Goal: Task Accomplishment & Management: Manage account settings

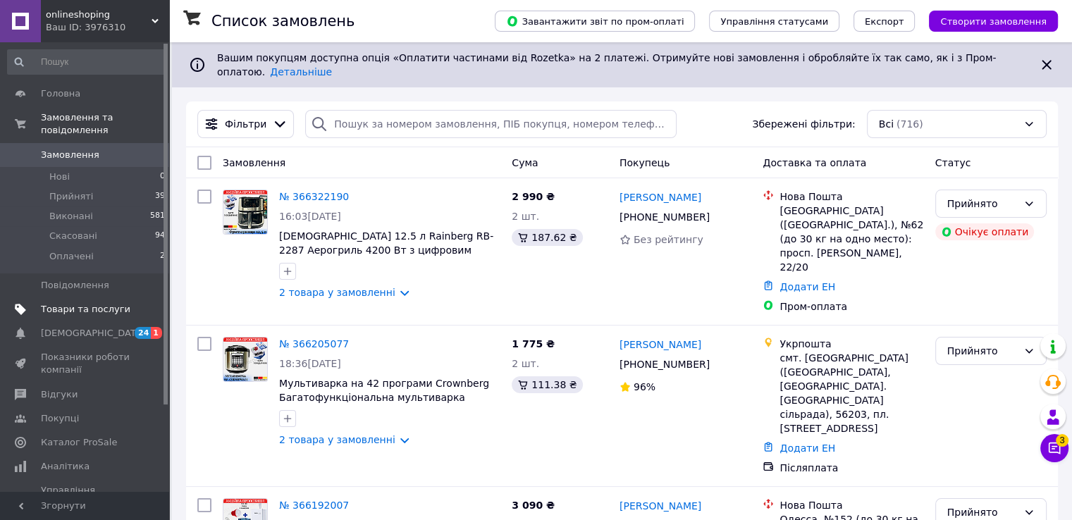
click at [75, 303] on span "Товари та послуги" at bounding box center [86, 309] width 90 height 13
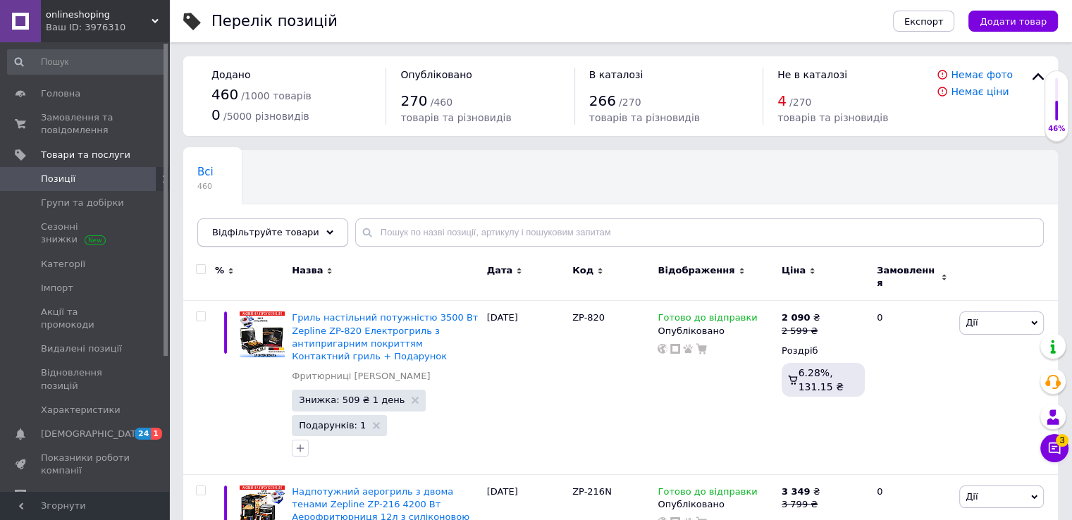
click at [288, 232] on span "Відфільтруйте товари" at bounding box center [265, 232] width 107 height 11
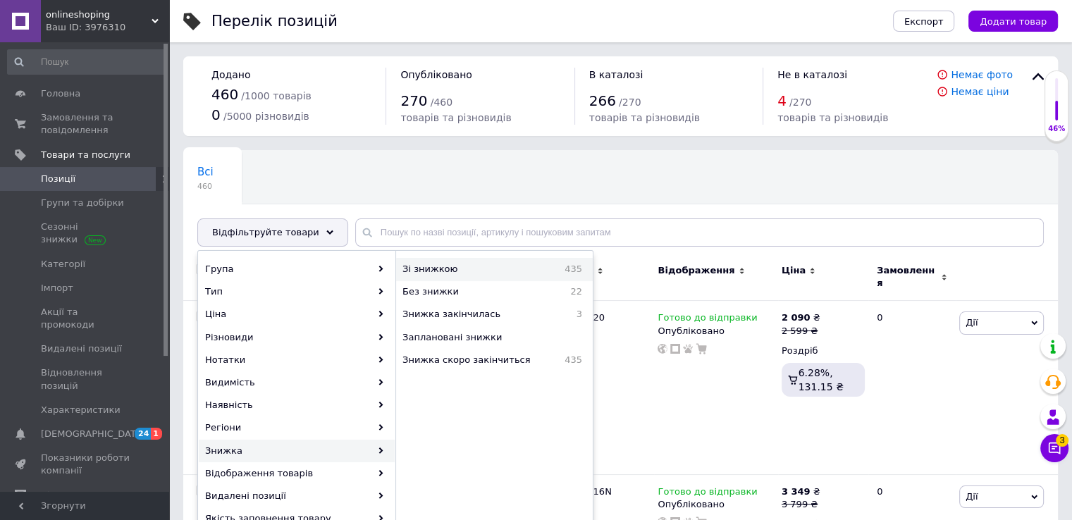
click at [514, 266] on span "Зі знижкою" at bounding box center [465, 269] width 125 height 13
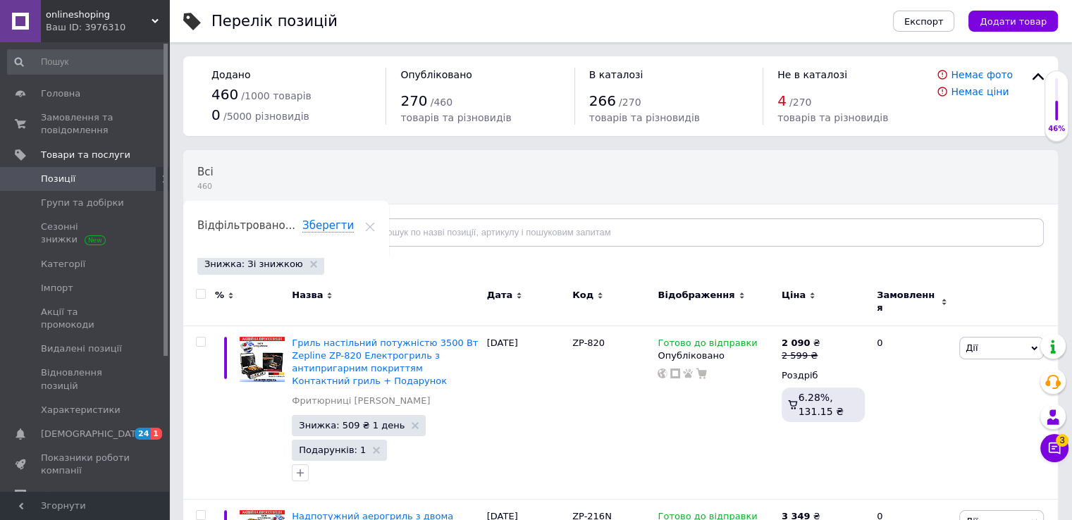
click at [200, 292] on input "checkbox" at bounding box center [200, 294] width 9 height 9
checkbox input "true"
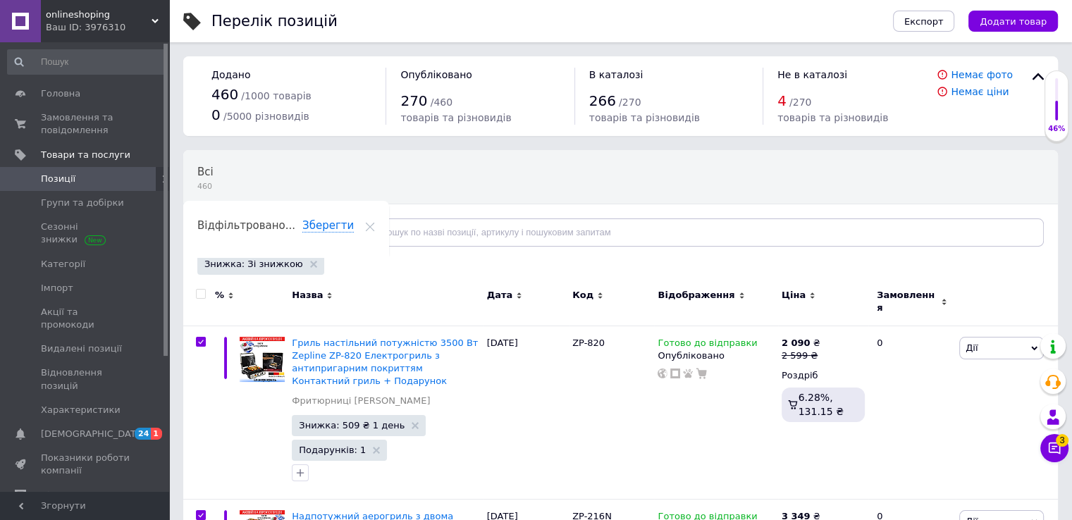
checkbox input "true"
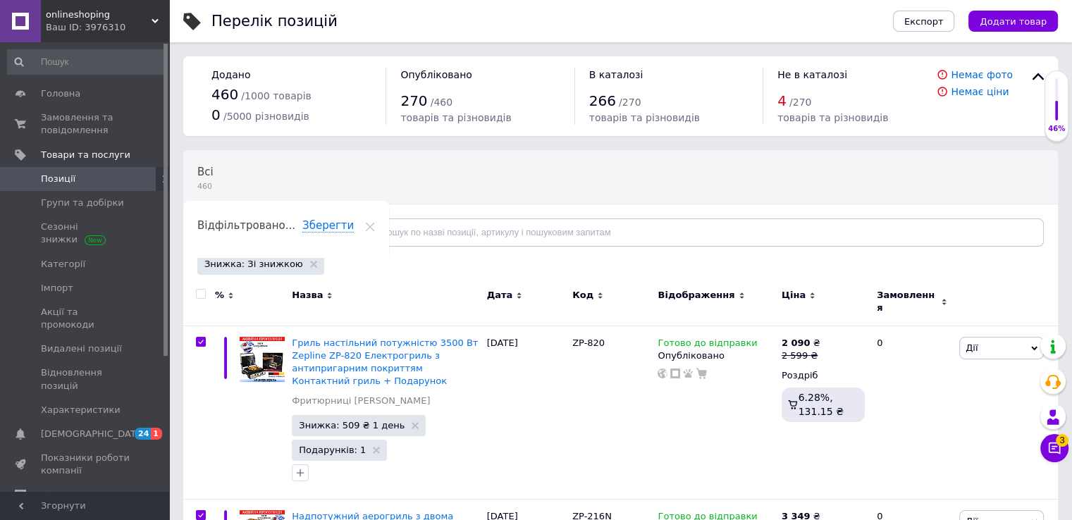
checkbox input "true"
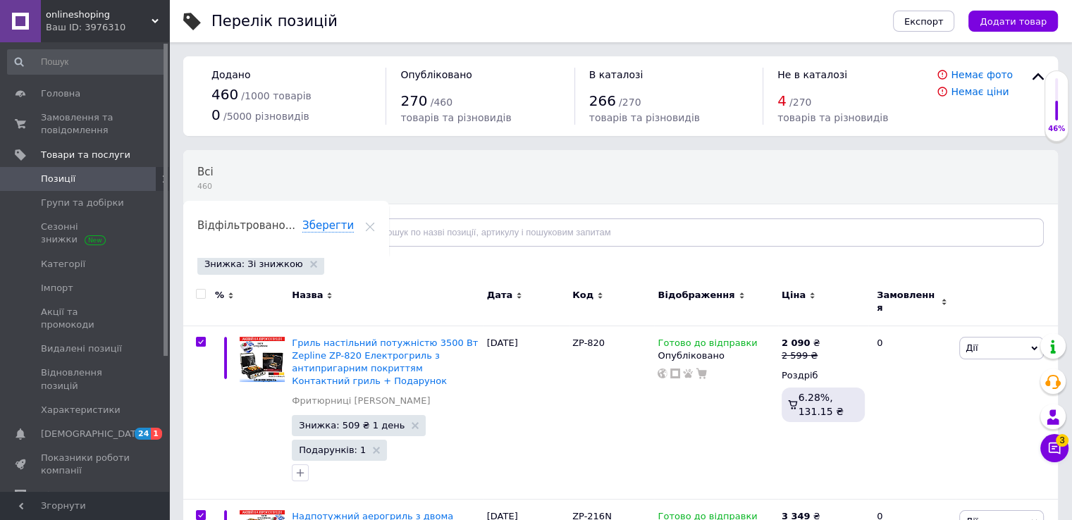
checkbox input "true"
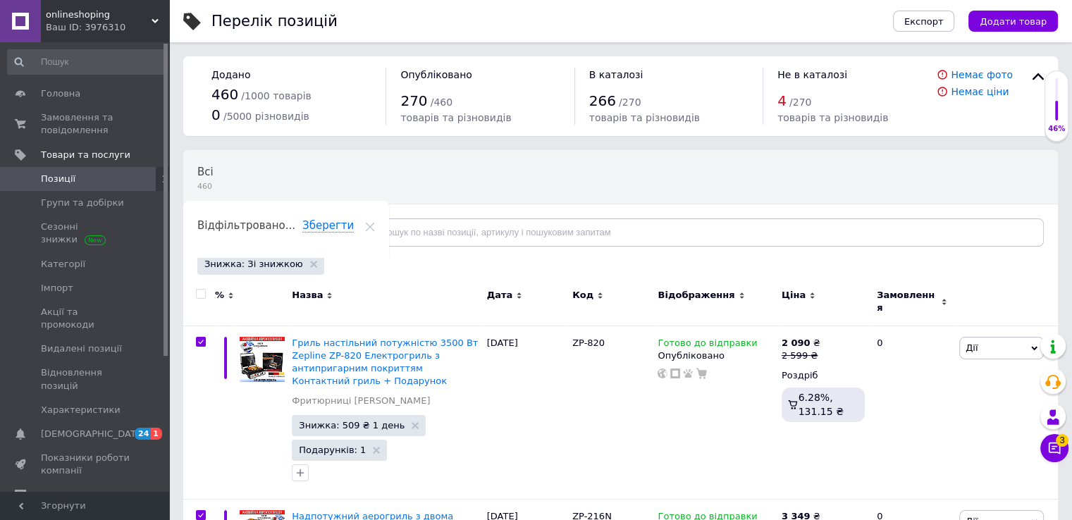
checkbox input "true"
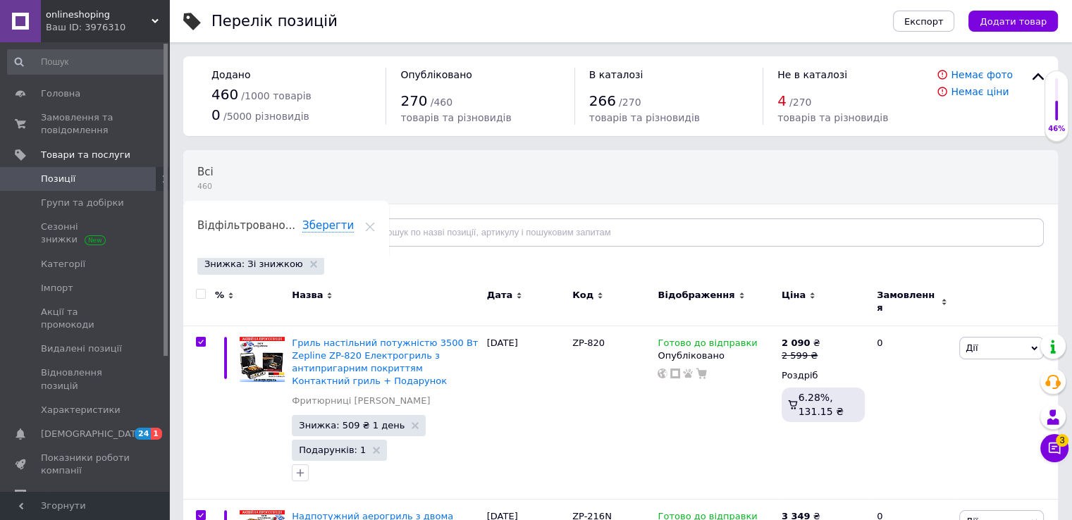
checkbox input "true"
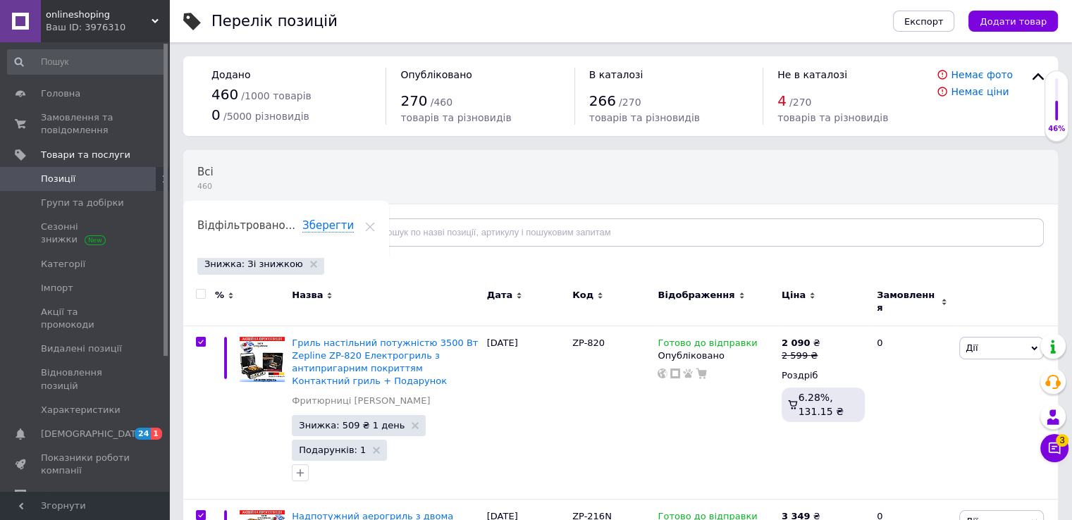
checkbox input "true"
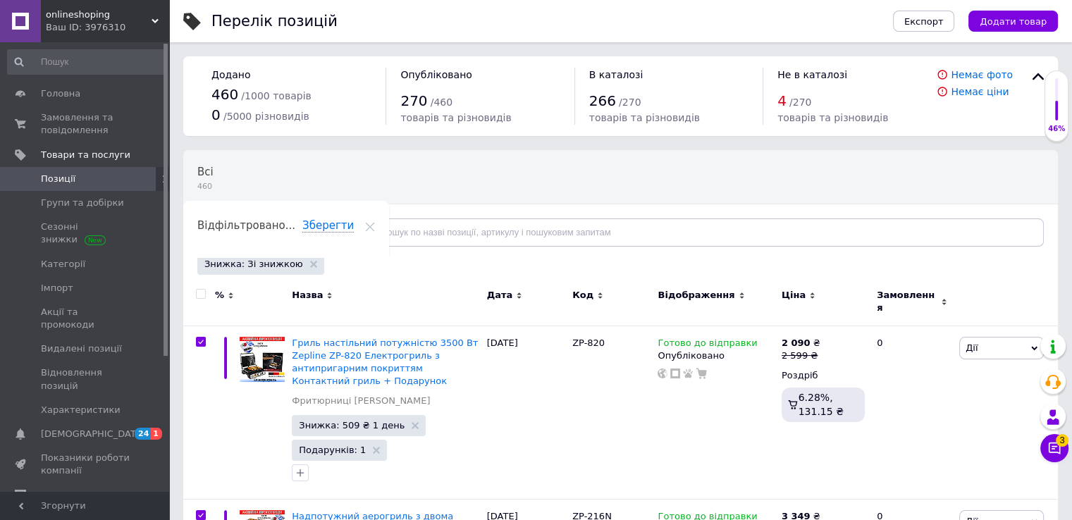
checkbox input "true"
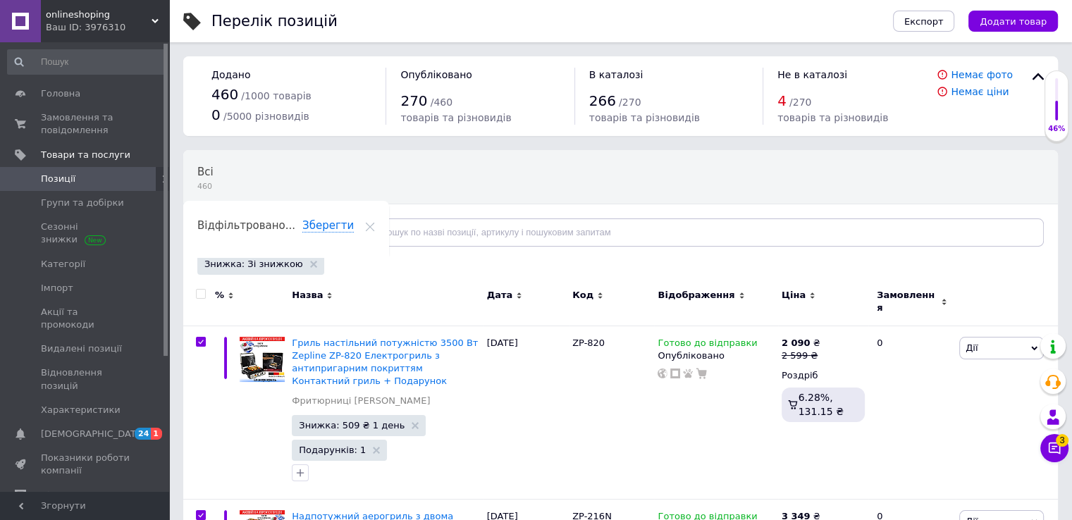
checkbox input "true"
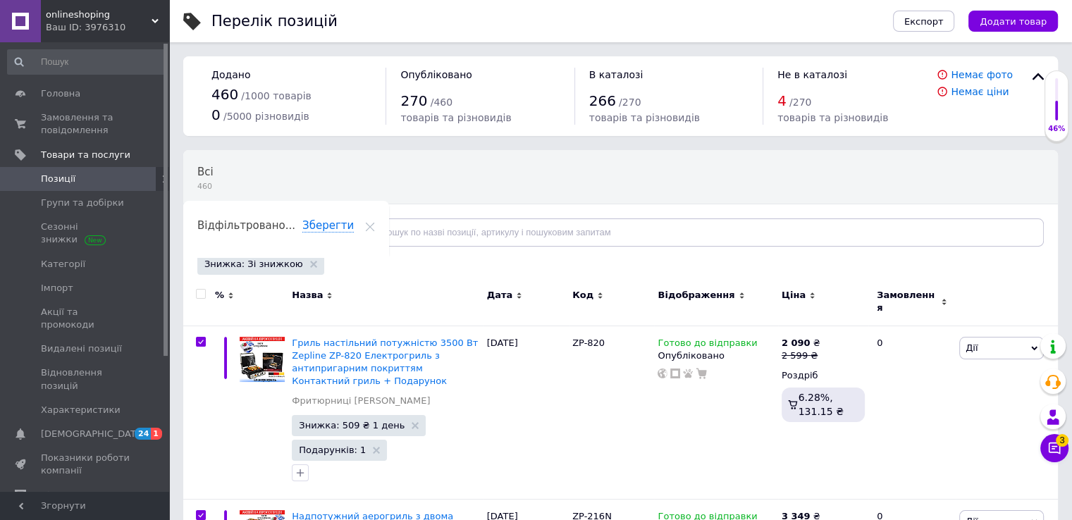
checkbox input "true"
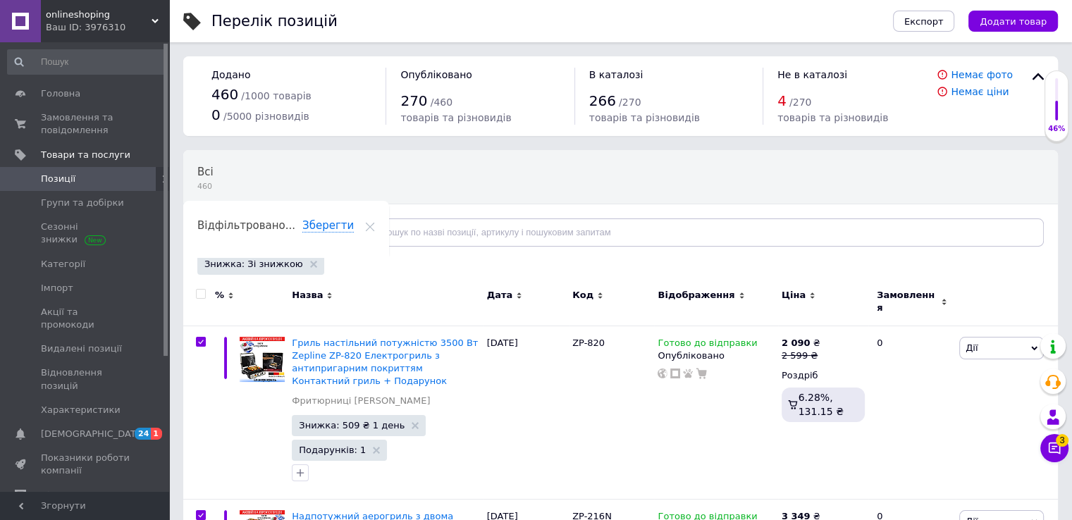
checkbox input "true"
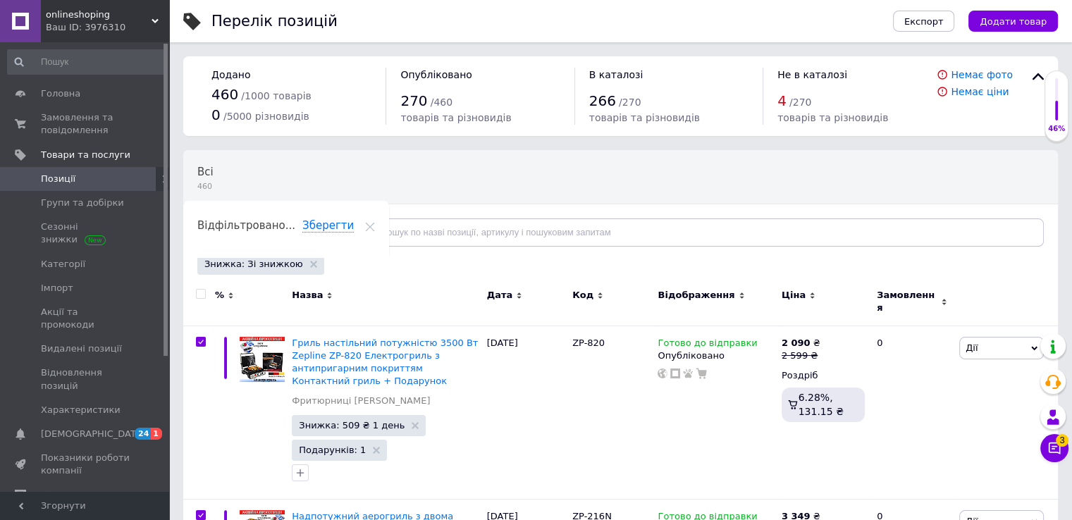
checkbox input "true"
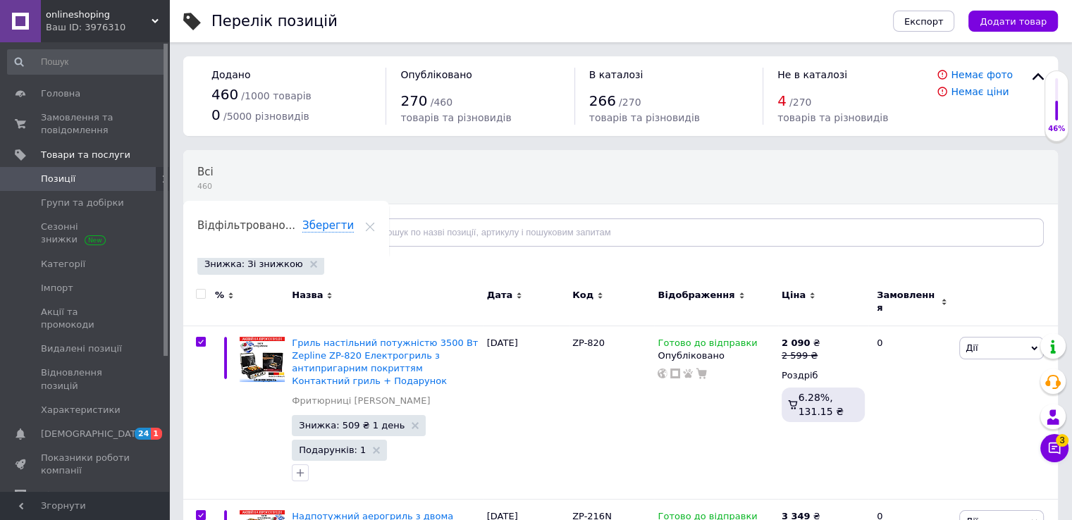
checkbox input "true"
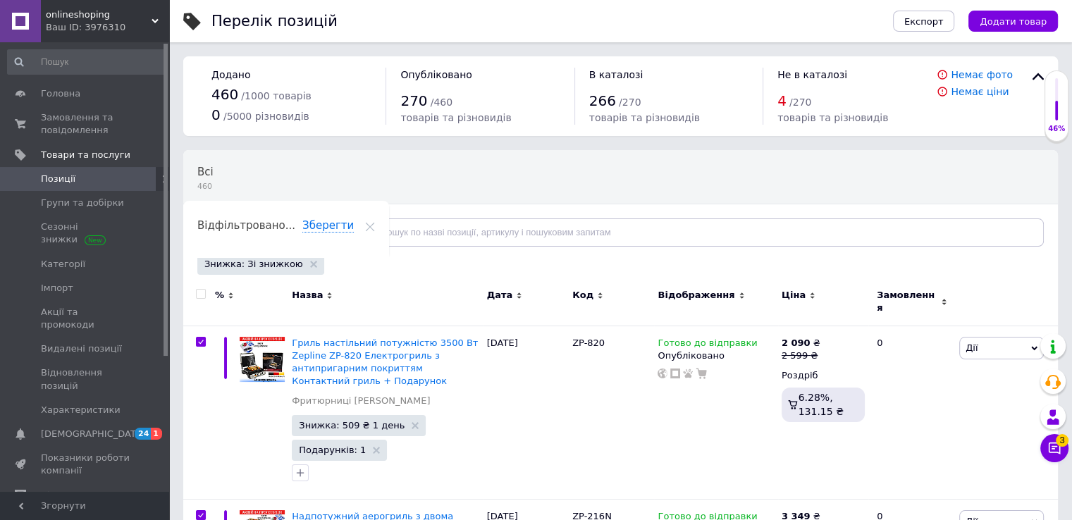
checkbox input "true"
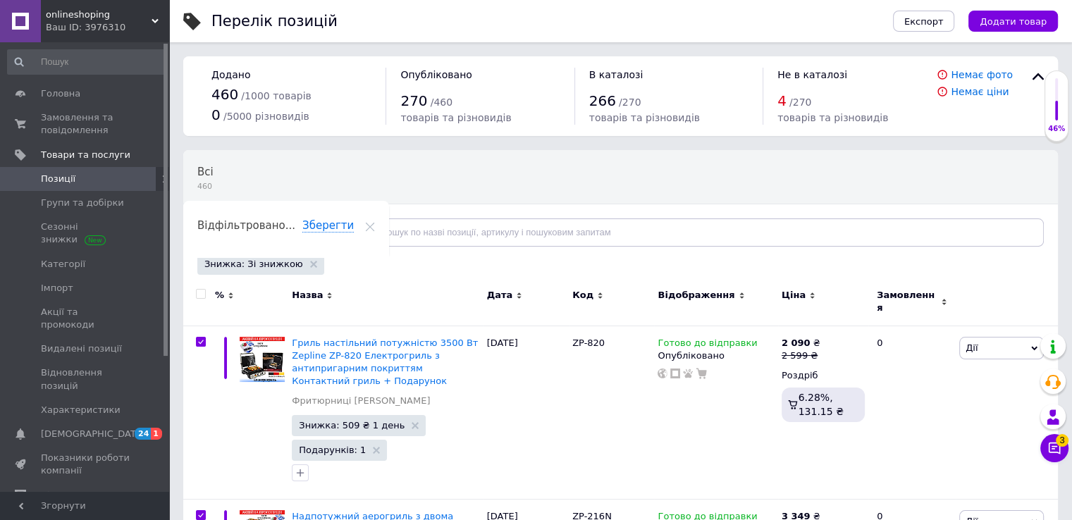
checkbox input "true"
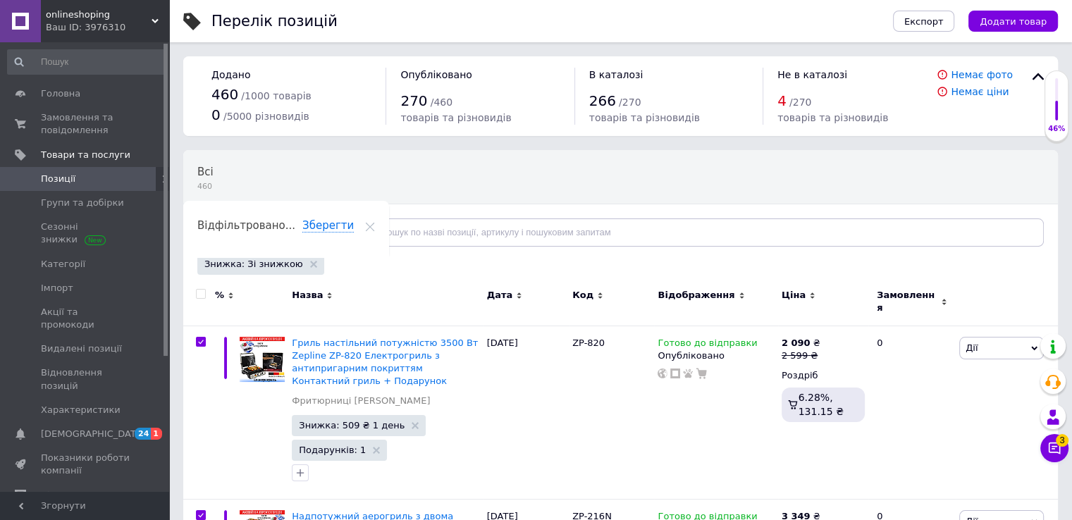
checkbox input "true"
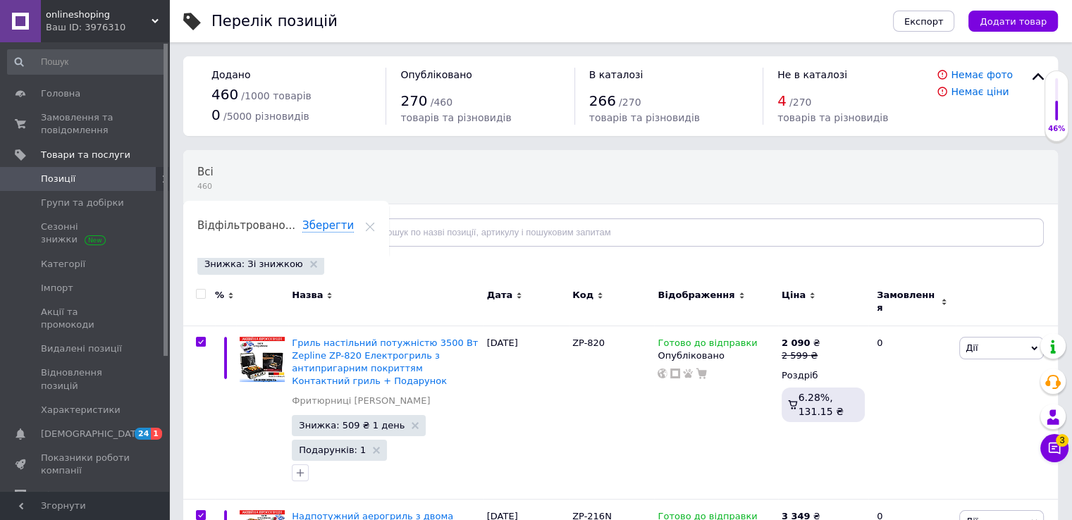
checkbox input "true"
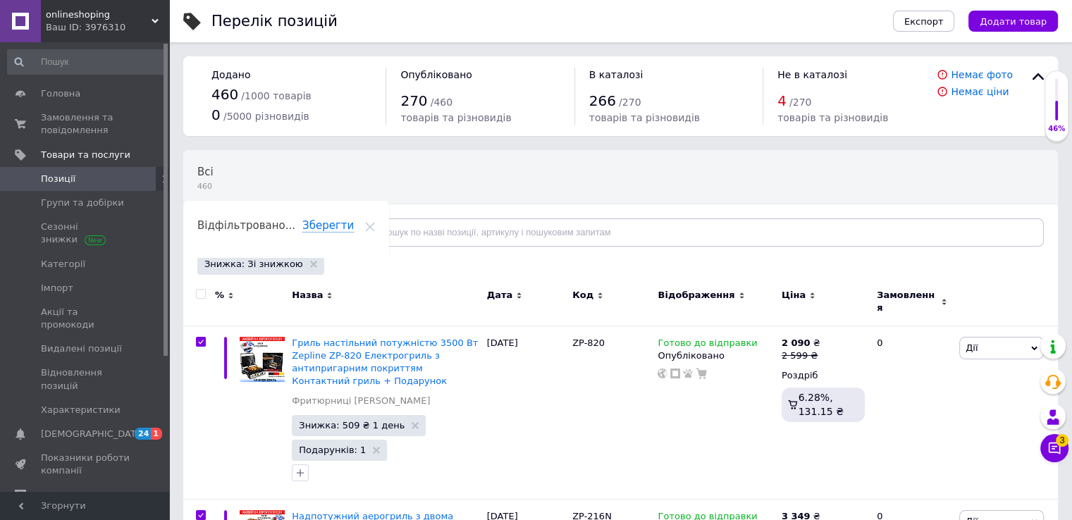
checkbox input "true"
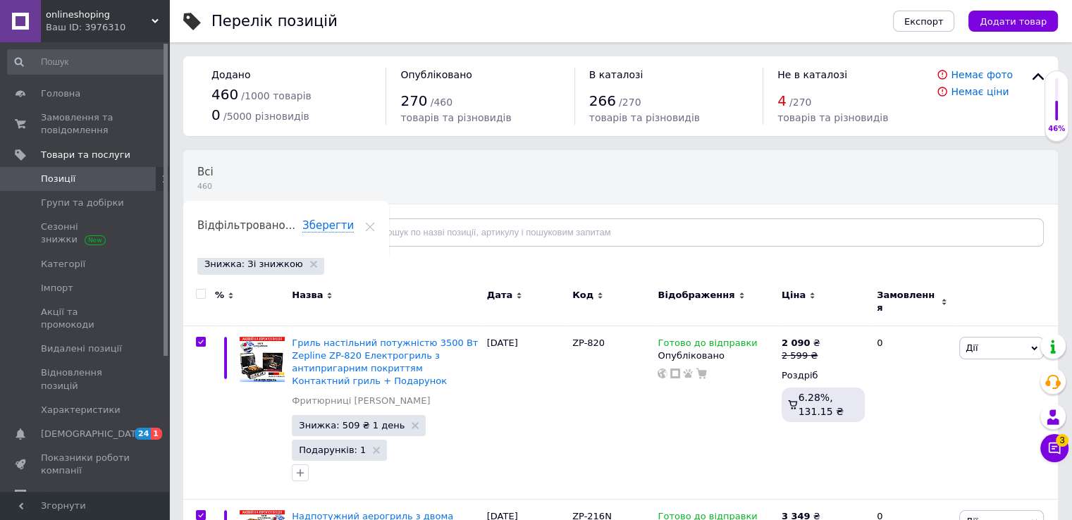
checkbox input "true"
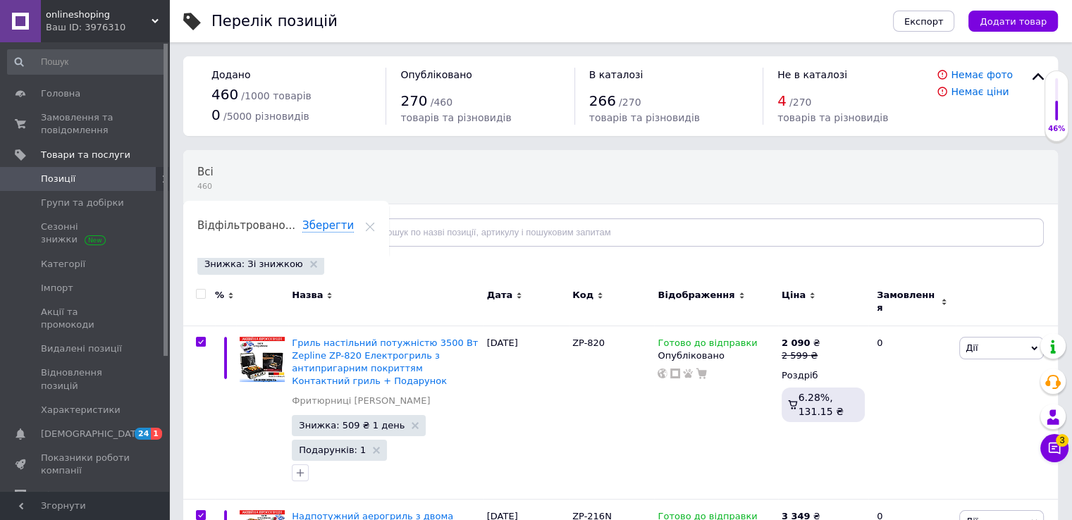
checkbox input "true"
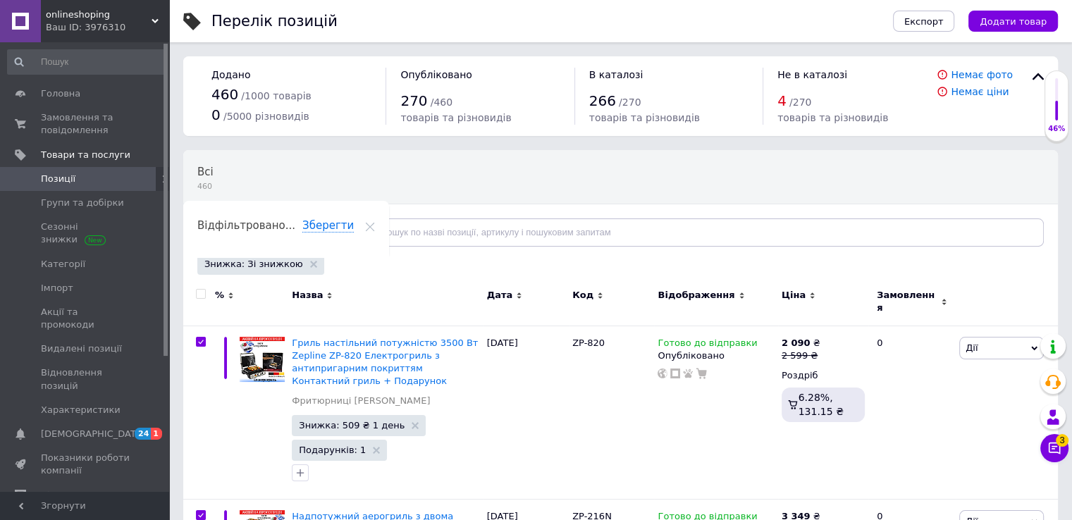
checkbox input "true"
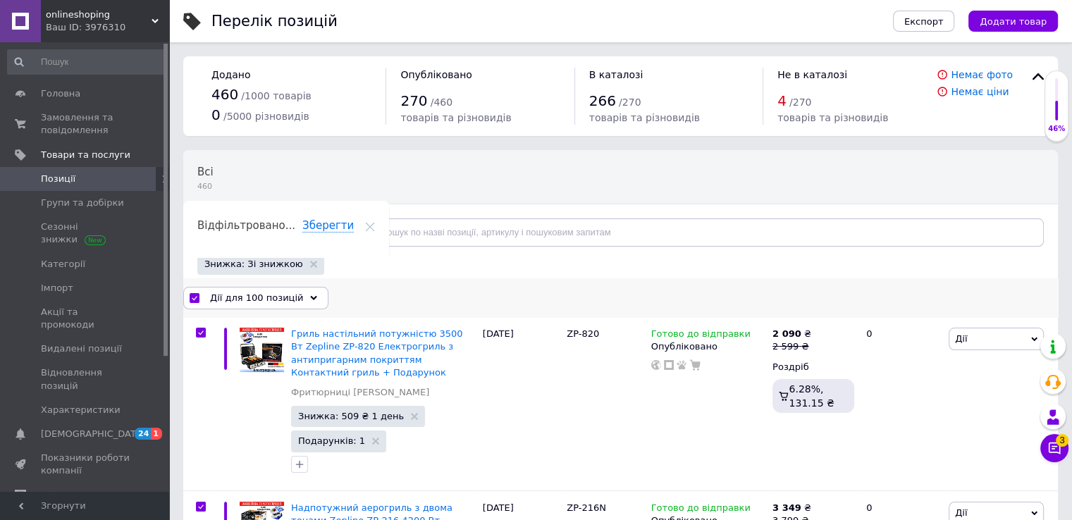
click at [279, 297] on span "Дії для 100 позицій" at bounding box center [256, 298] width 93 height 13
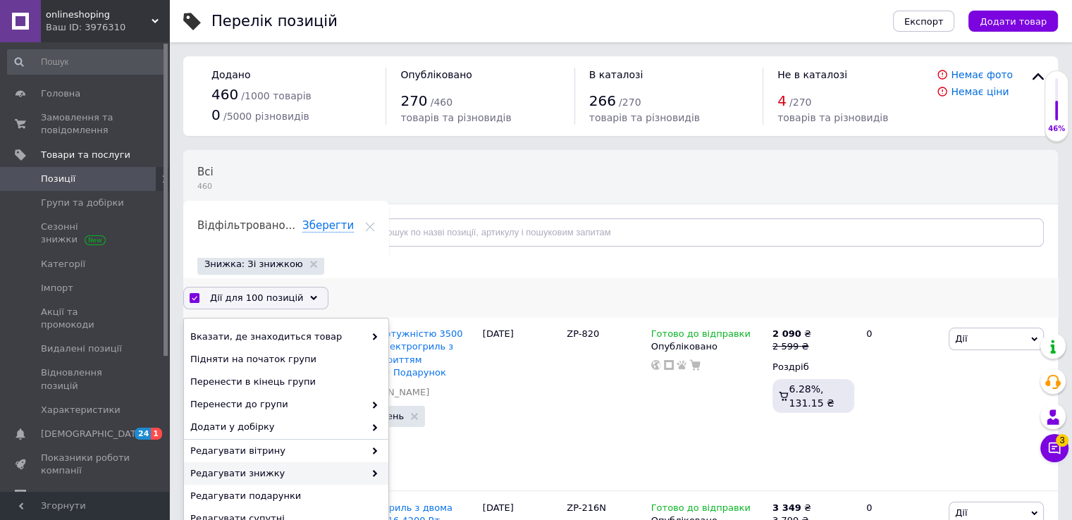
click at [259, 477] on span "Редагувати знижку" at bounding box center [277, 473] width 174 height 13
click at [352, 470] on span "Редагувати знижку" at bounding box center [277, 473] width 174 height 13
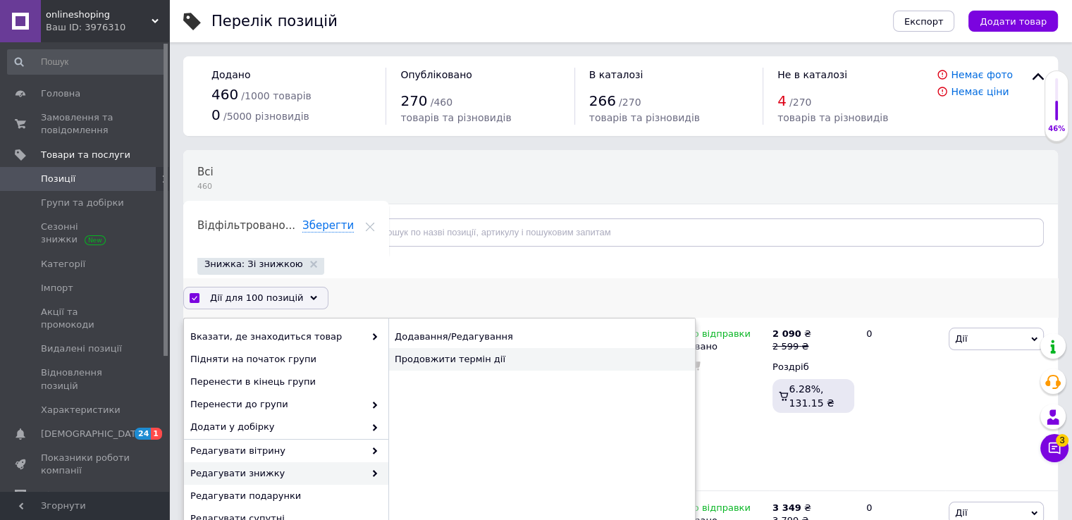
click at [474, 361] on div "Продовжити термін дії" at bounding box center [541, 359] width 307 height 23
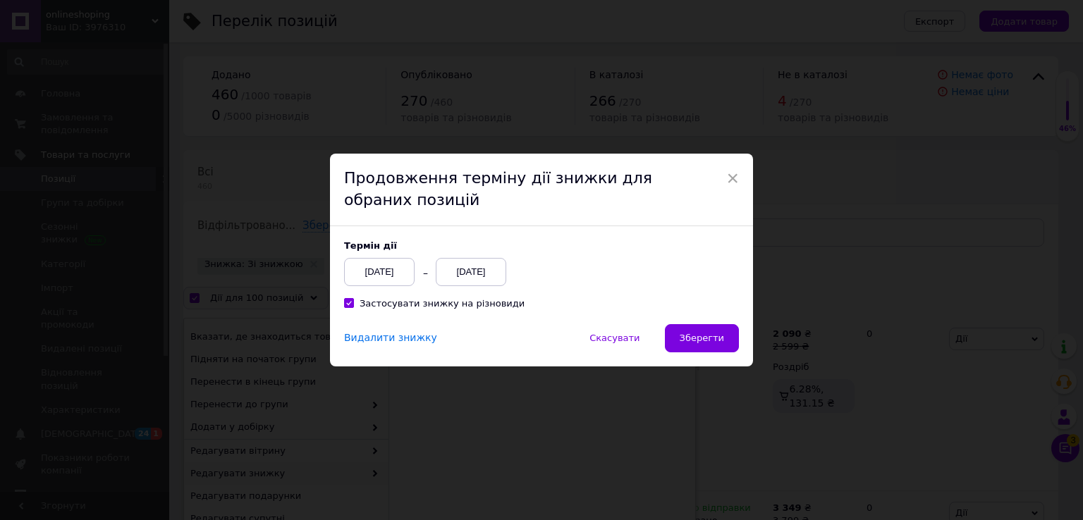
click at [474, 271] on div "[DATE]" at bounding box center [471, 272] width 70 height 28
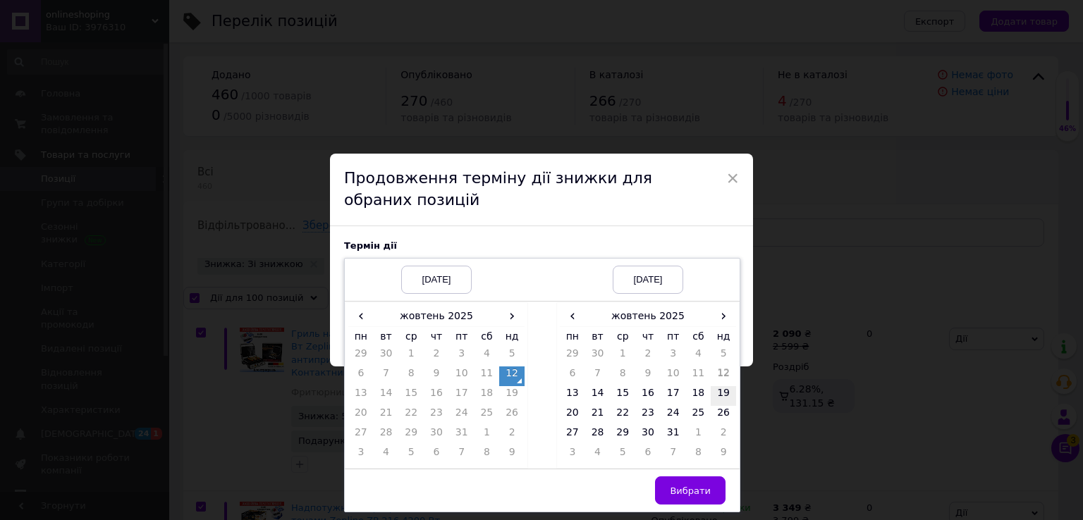
click at [715, 392] on td "19" at bounding box center [723, 396] width 25 height 20
click at [689, 491] on span "Вибрати" at bounding box center [690, 491] width 41 height 11
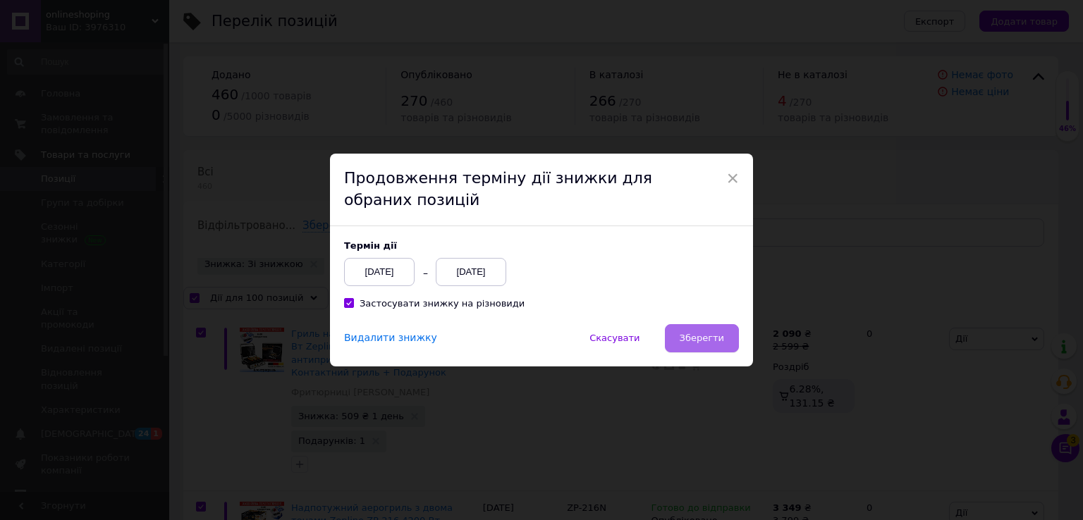
click at [716, 331] on button "Зберегти" at bounding box center [702, 338] width 74 height 28
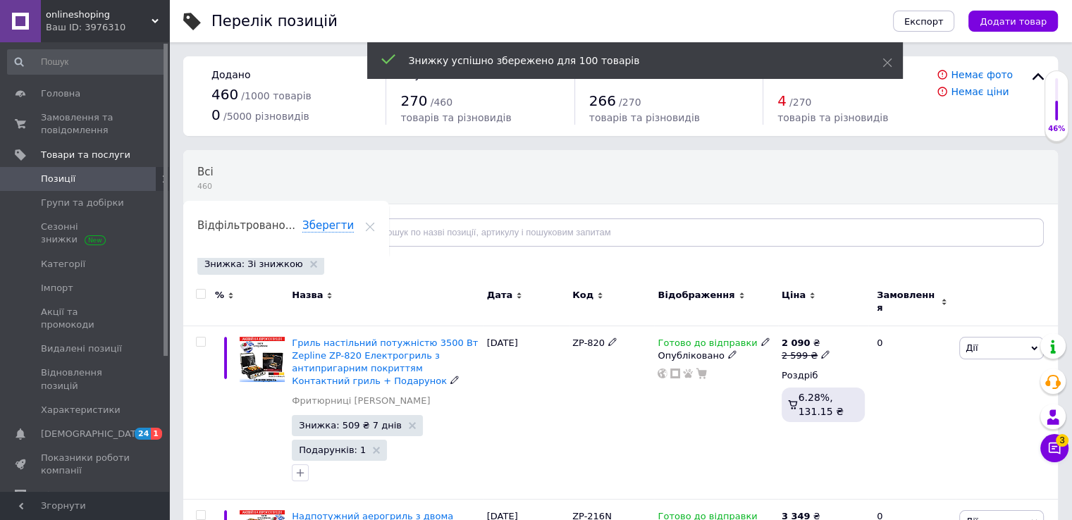
checkbox input "false"
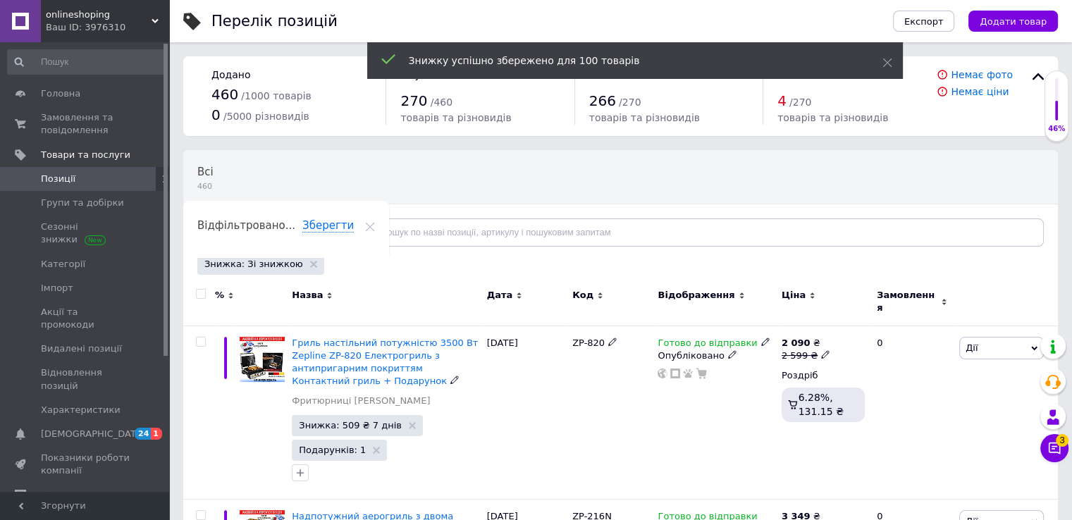
checkbox input "false"
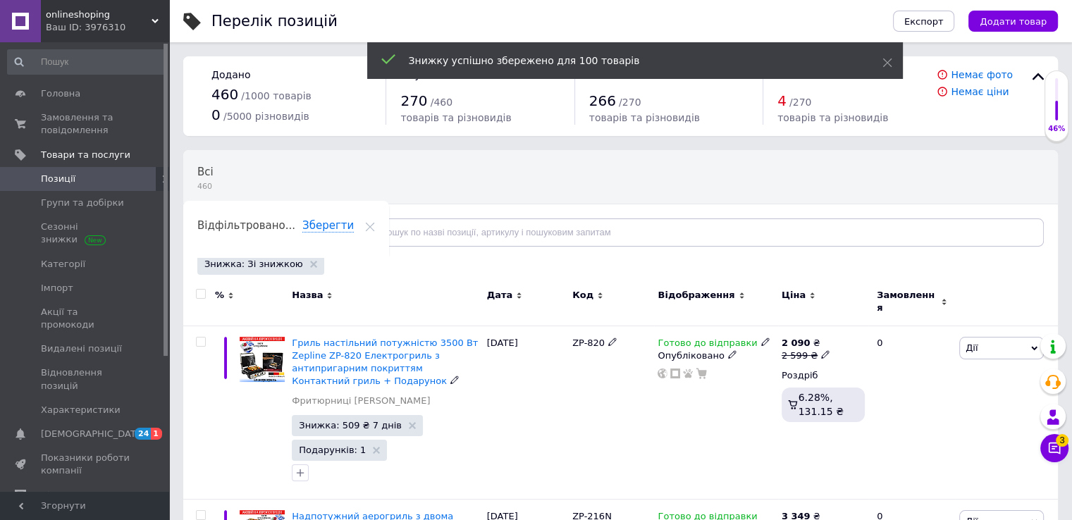
checkbox input "false"
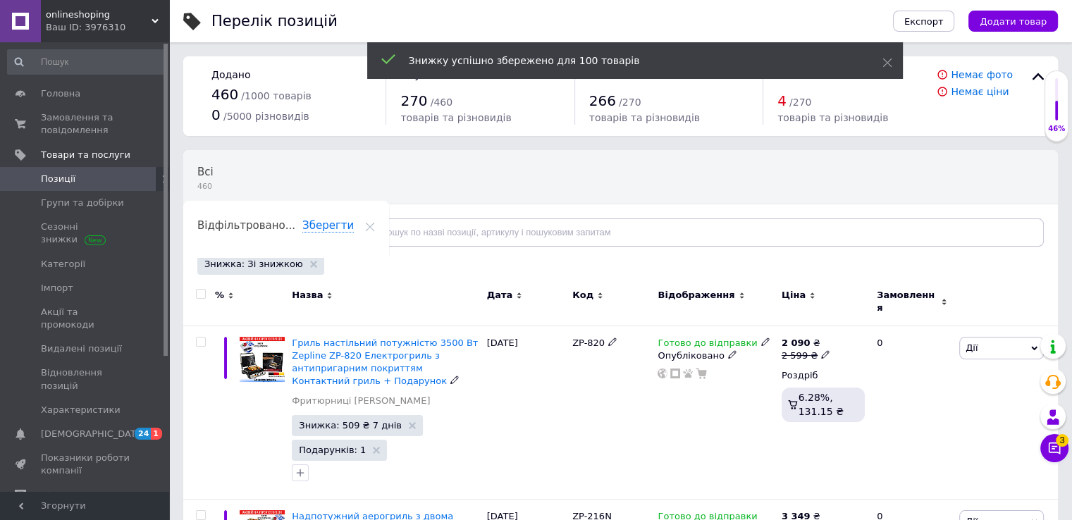
checkbox input "false"
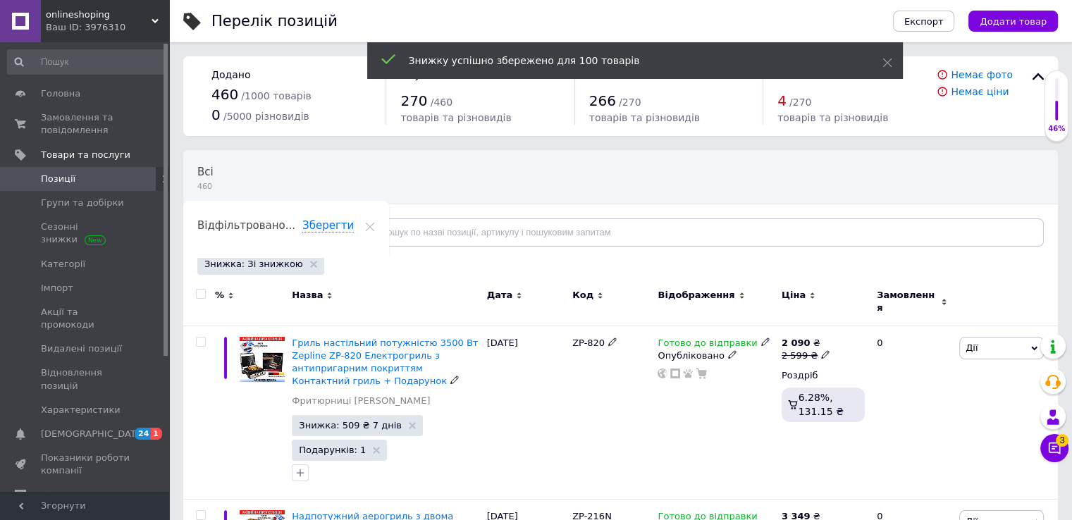
checkbox input "false"
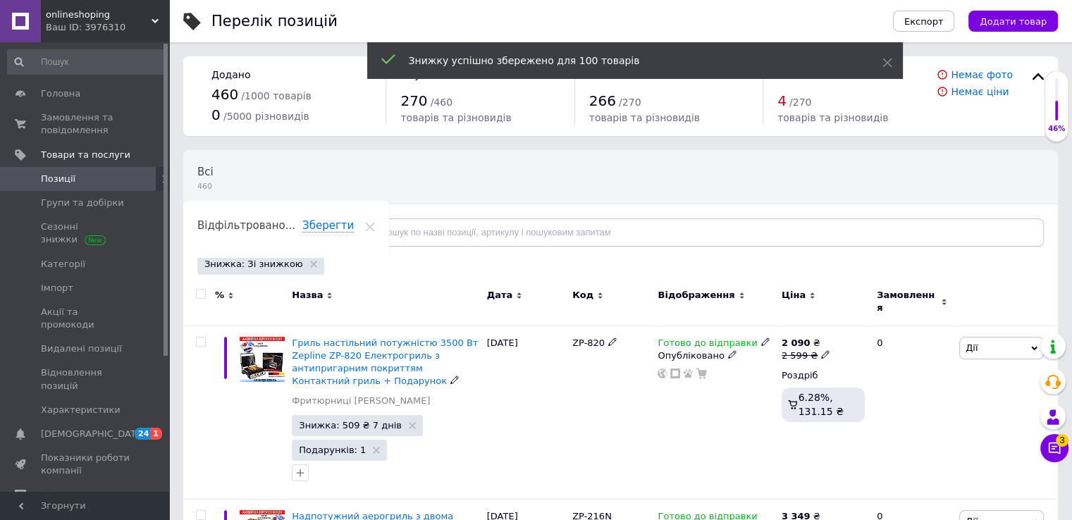
checkbox input "false"
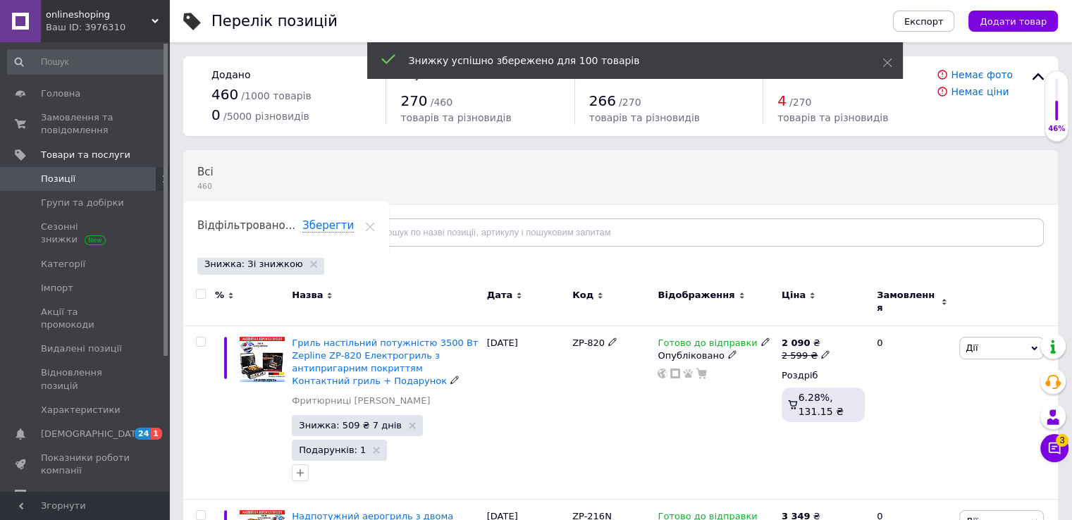
checkbox input "false"
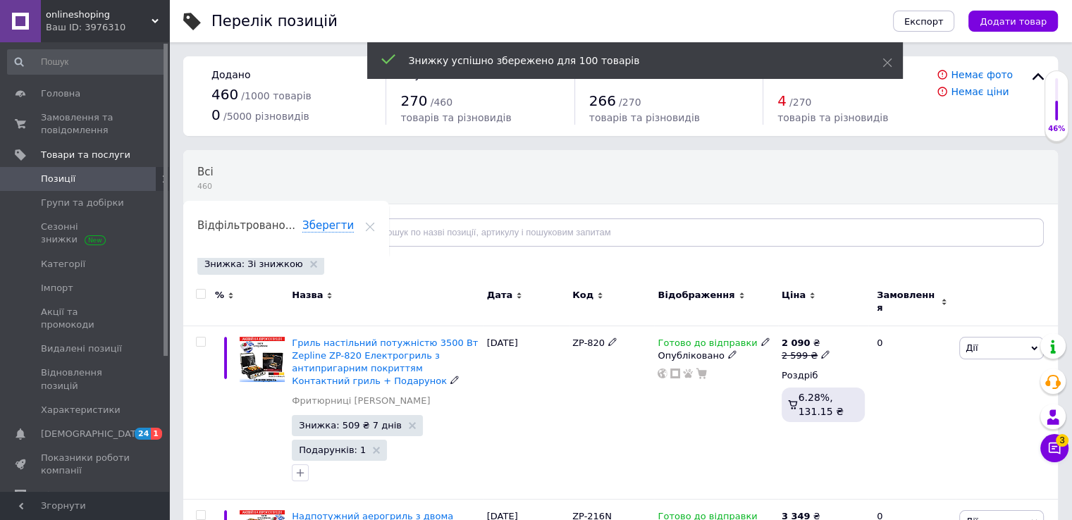
checkbox input "false"
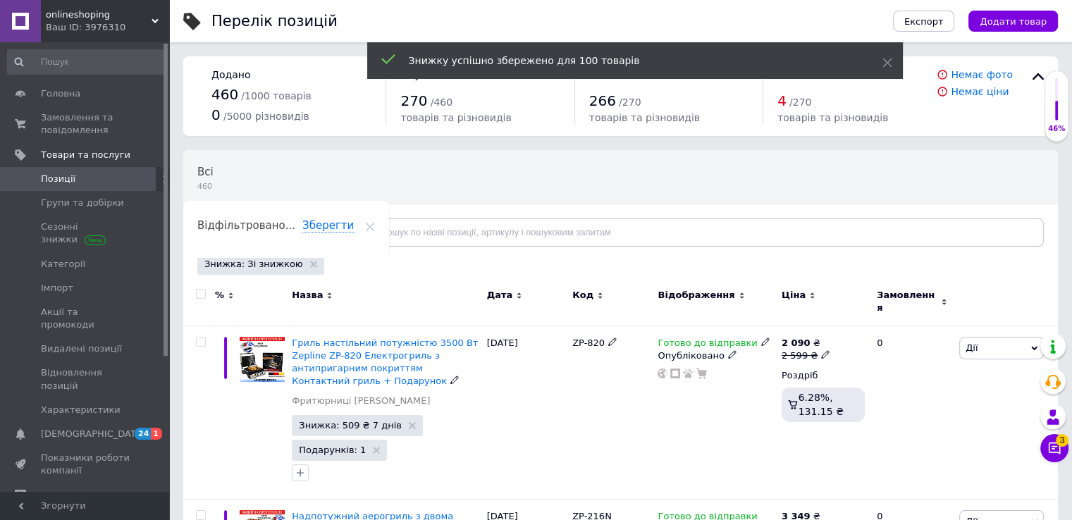
checkbox input "false"
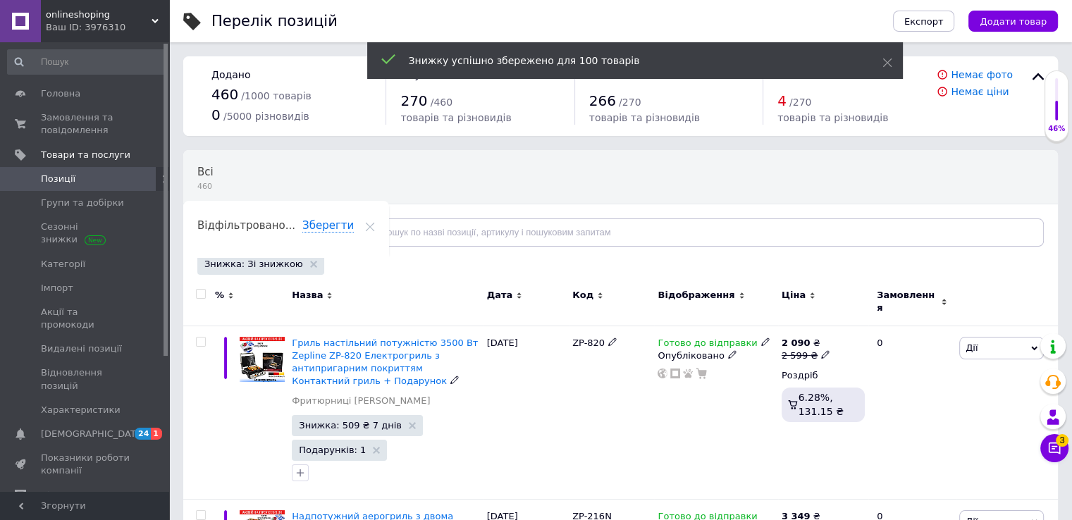
checkbox input "false"
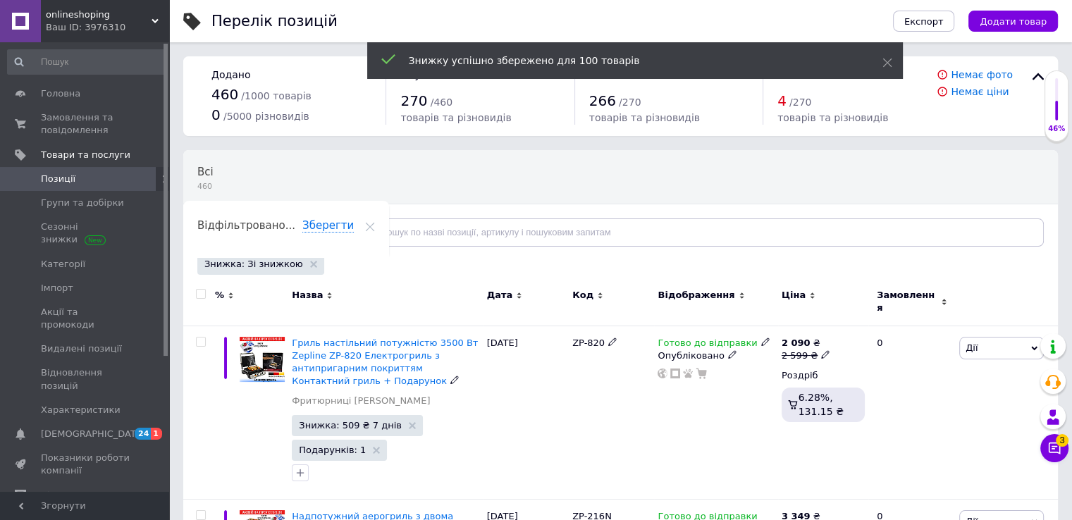
checkbox input "false"
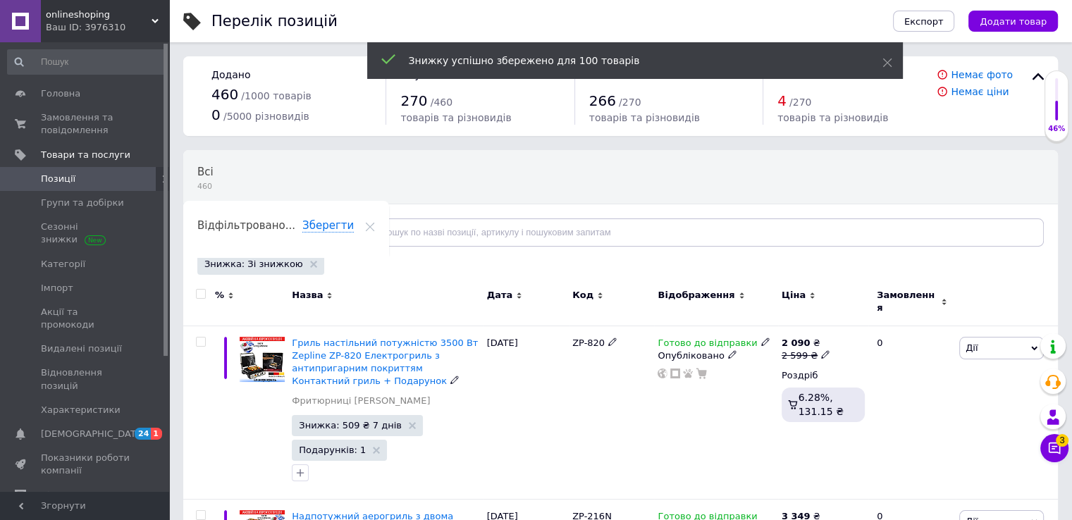
checkbox input "false"
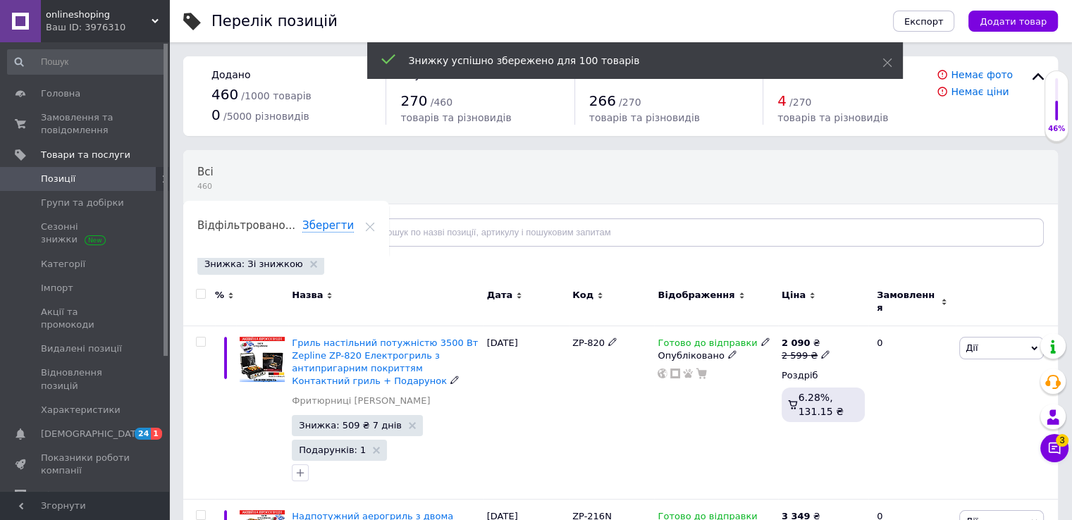
checkbox input "false"
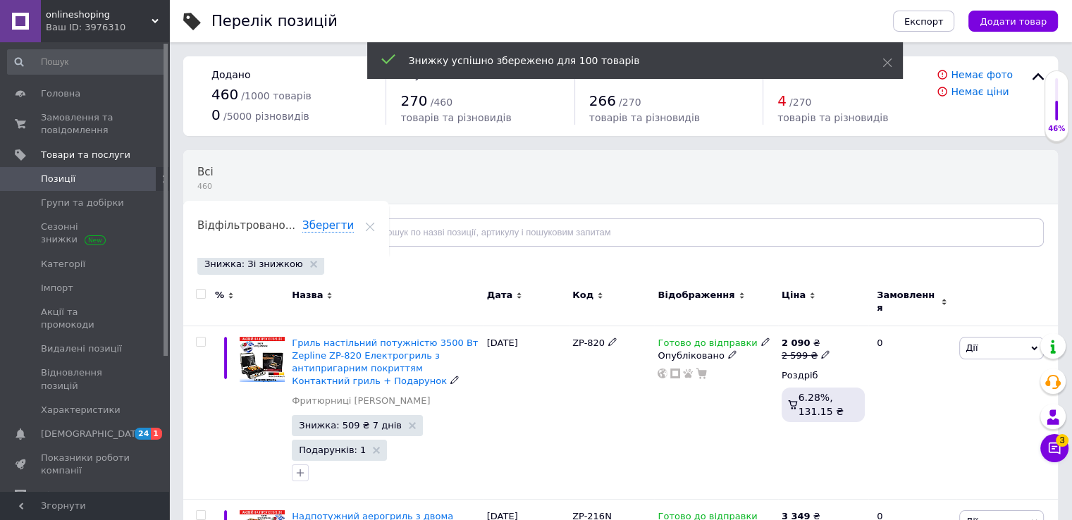
checkbox input "false"
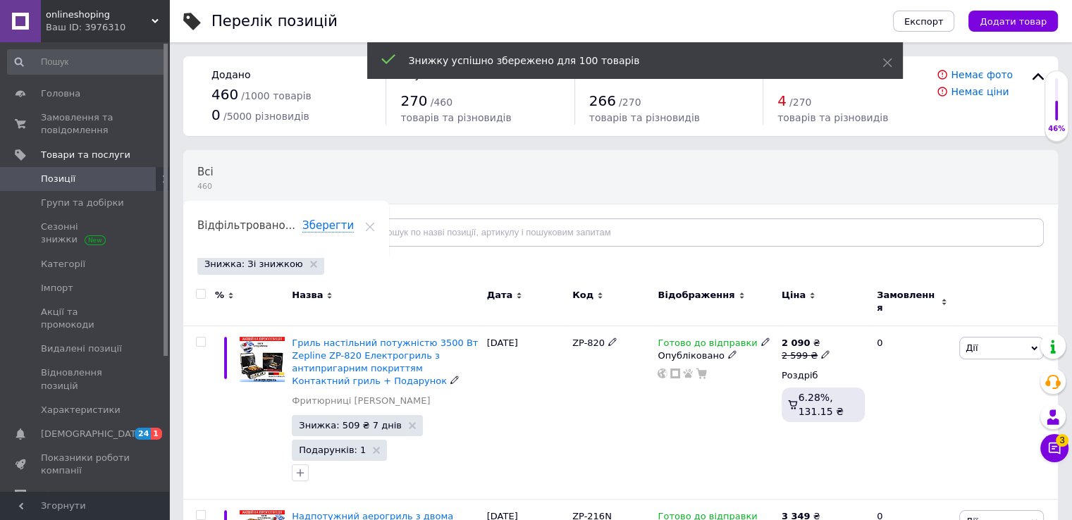
checkbox input "false"
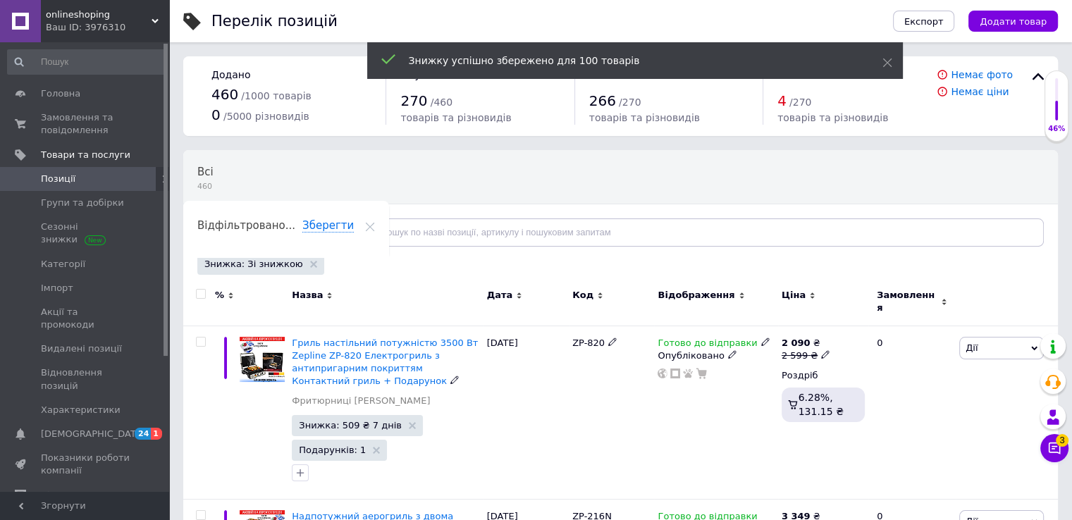
checkbox input "false"
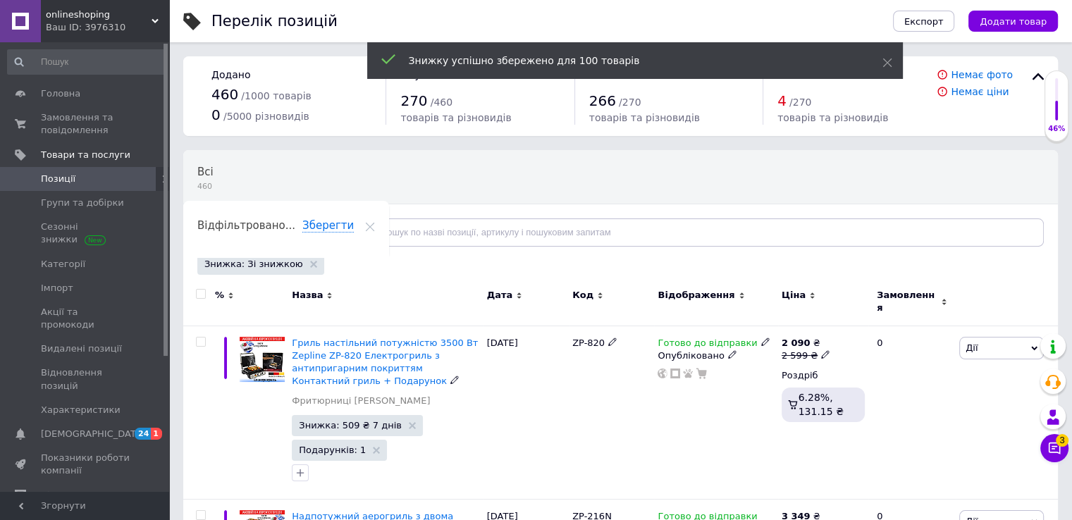
checkbox input "false"
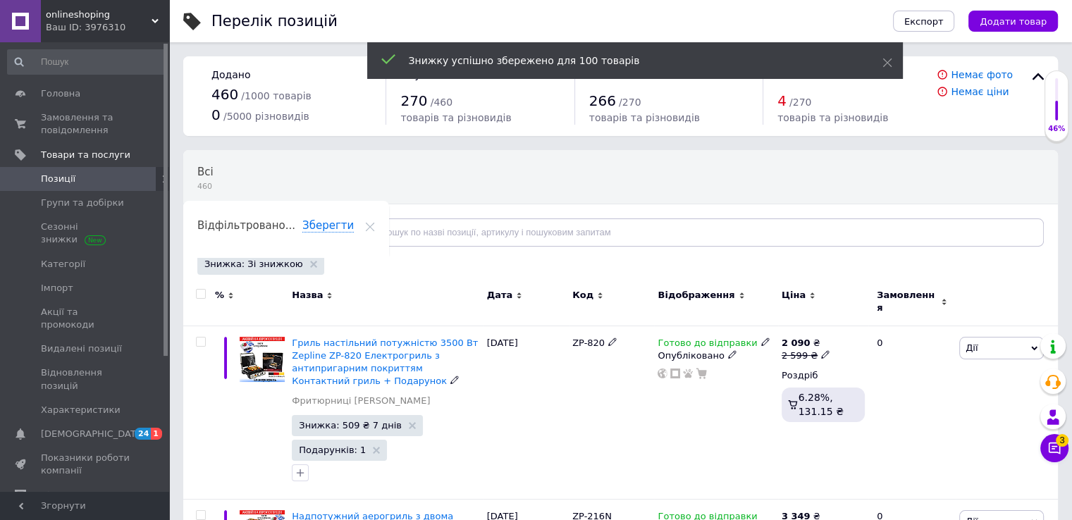
checkbox input "false"
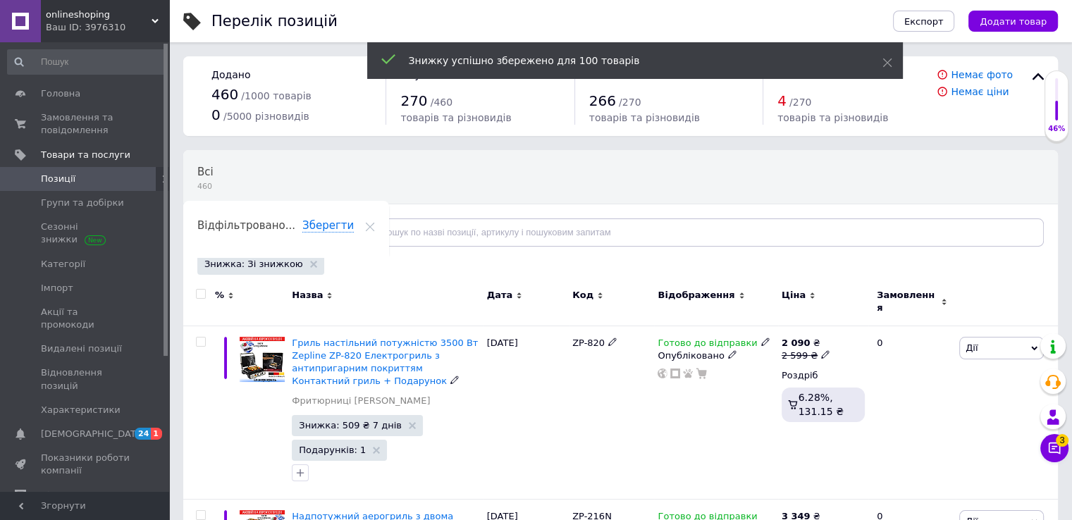
checkbox input "false"
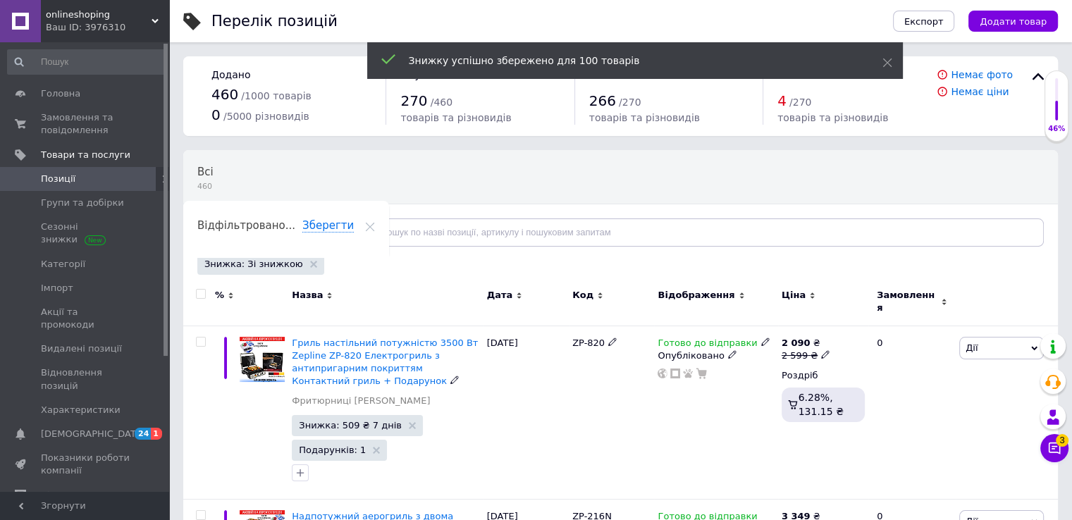
checkbox input "false"
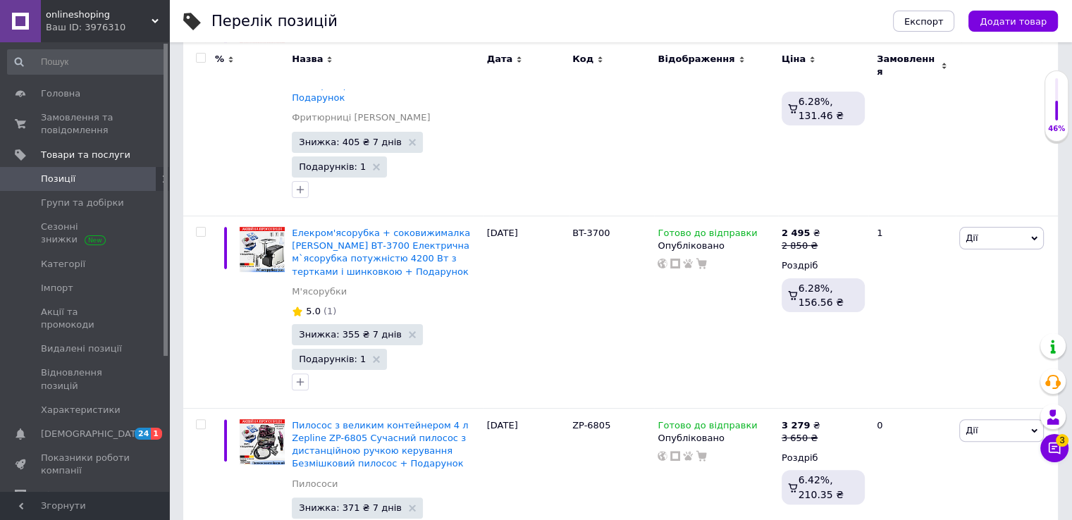
scroll to position [16552, 0]
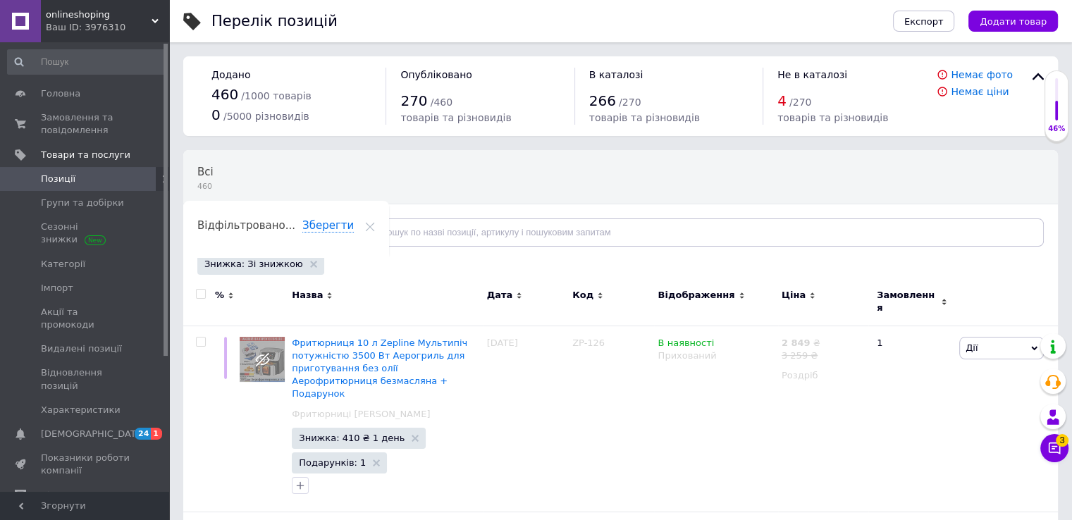
click at [199, 294] on input "checkbox" at bounding box center [200, 294] width 9 height 9
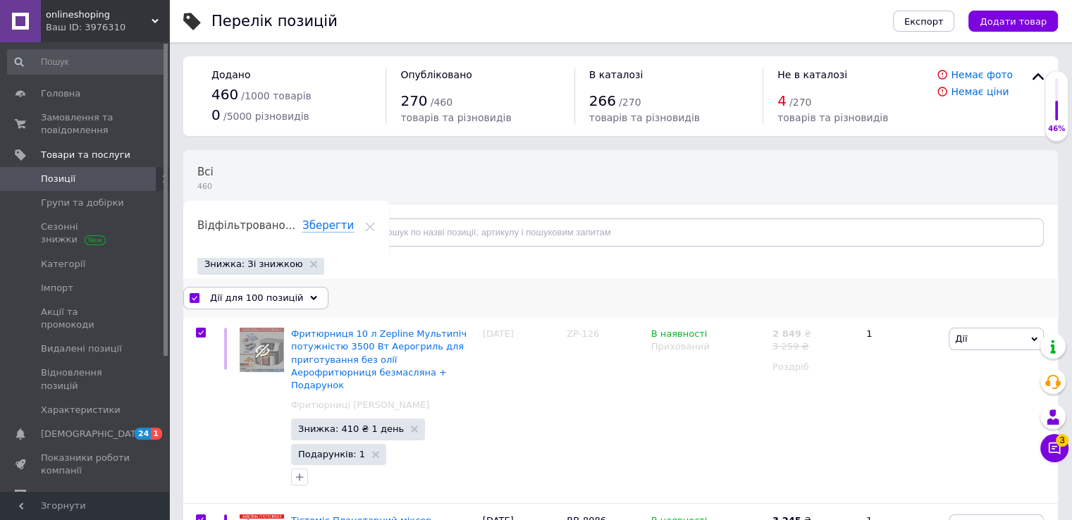
click at [290, 297] on span "Дії для 100 позицій" at bounding box center [256, 298] width 93 height 13
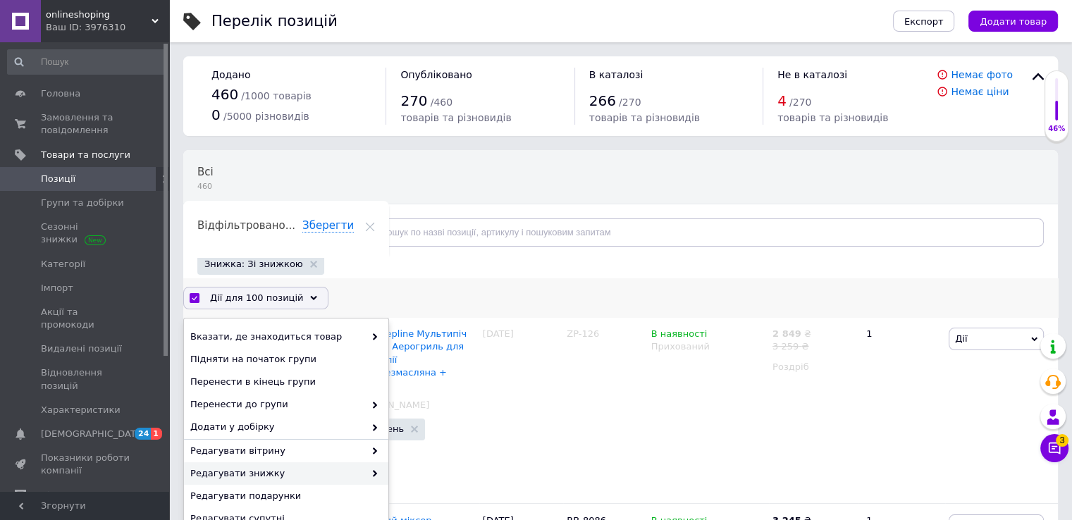
click at [264, 473] on span "Редагувати знижку" at bounding box center [277, 473] width 174 height 13
click at [355, 477] on span "Редагувати знижку" at bounding box center [277, 473] width 174 height 13
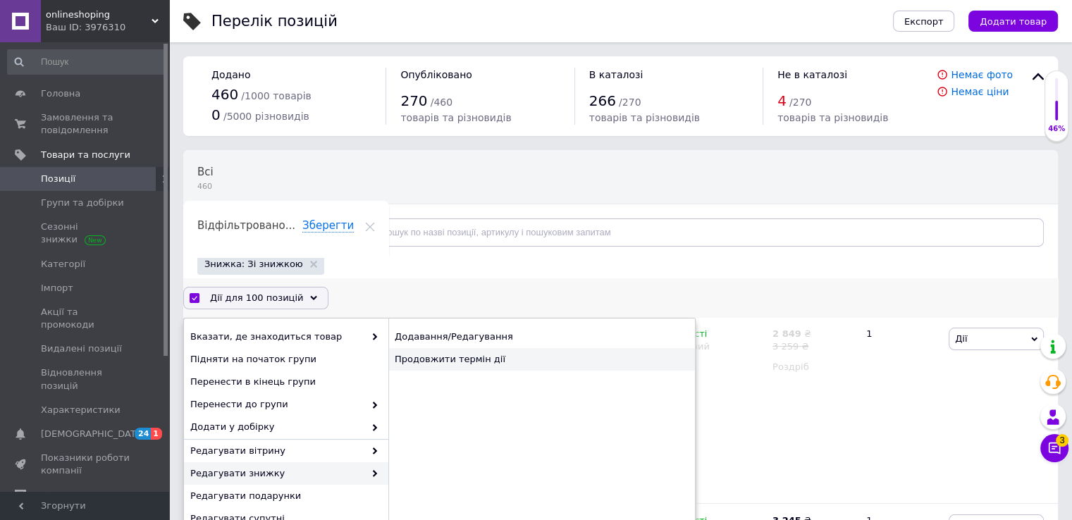
click at [450, 362] on div "Продовжити термін дії" at bounding box center [541, 359] width 307 height 23
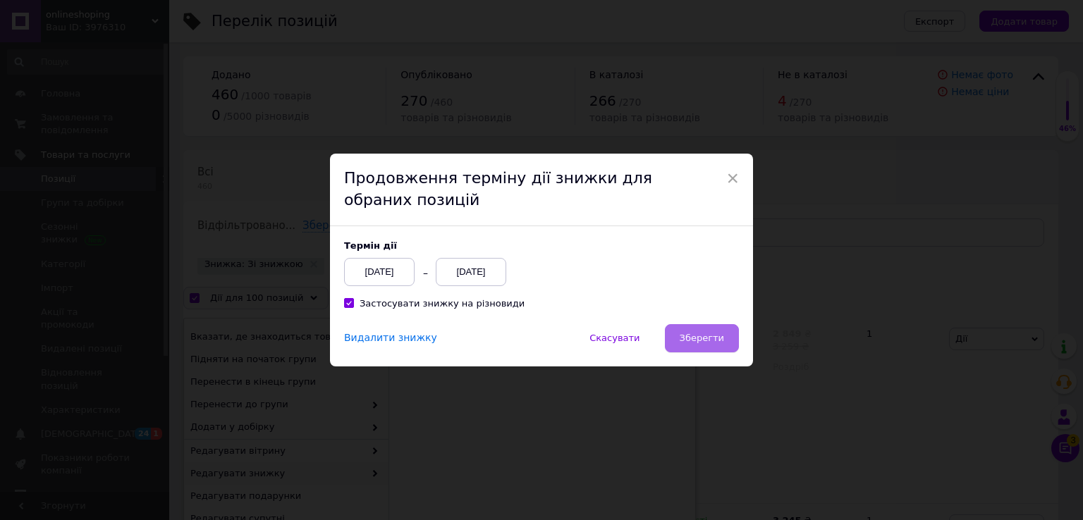
click at [702, 333] on span "Зберегти" at bounding box center [702, 338] width 44 height 11
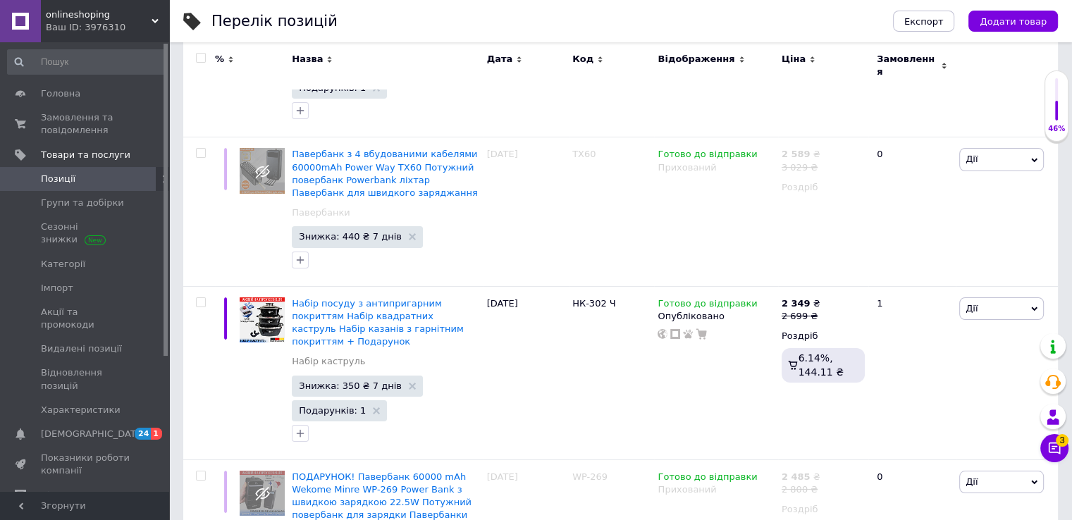
scroll to position [17245, 0]
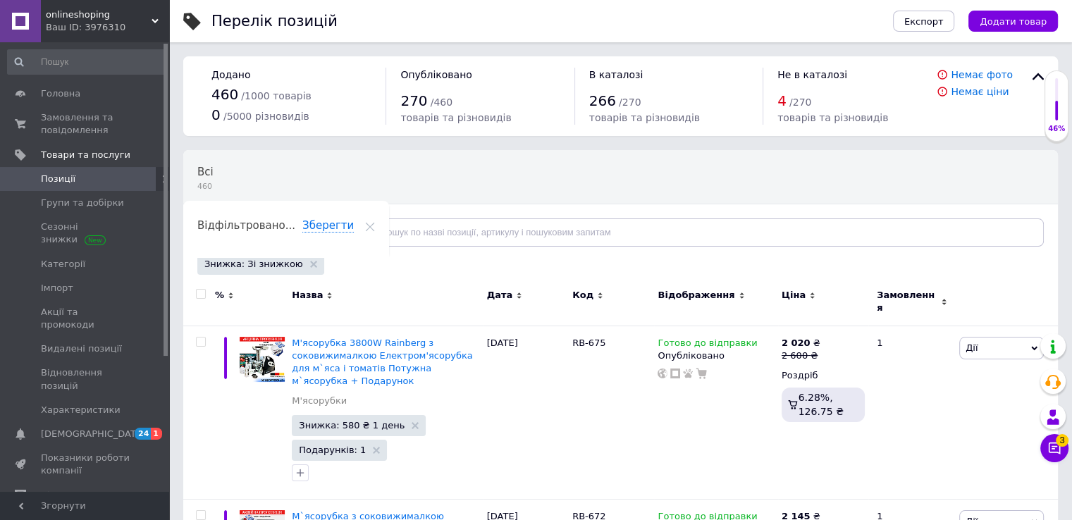
click at [198, 292] on input "checkbox" at bounding box center [200, 294] width 9 height 9
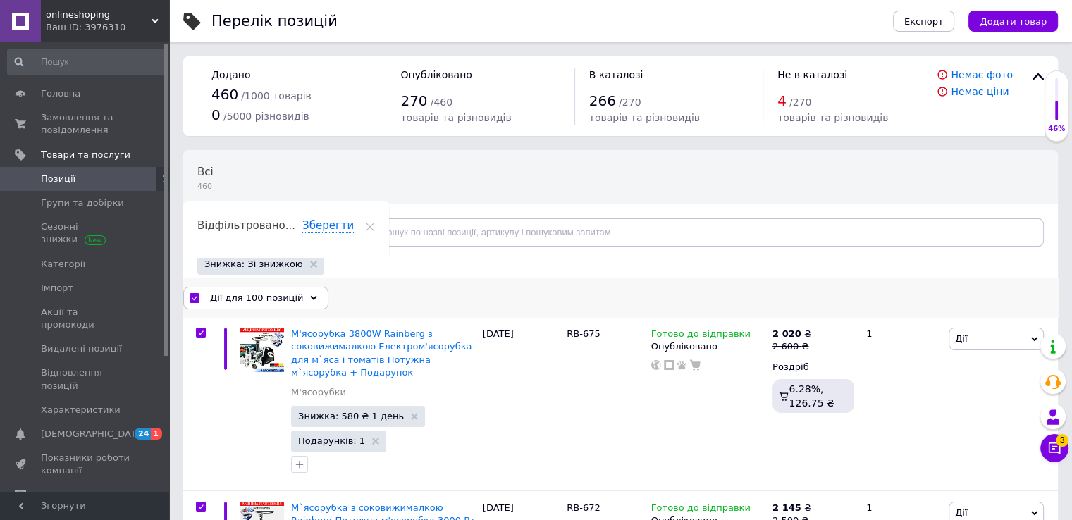
click at [290, 297] on span "Дії для 100 позицій" at bounding box center [256, 298] width 93 height 13
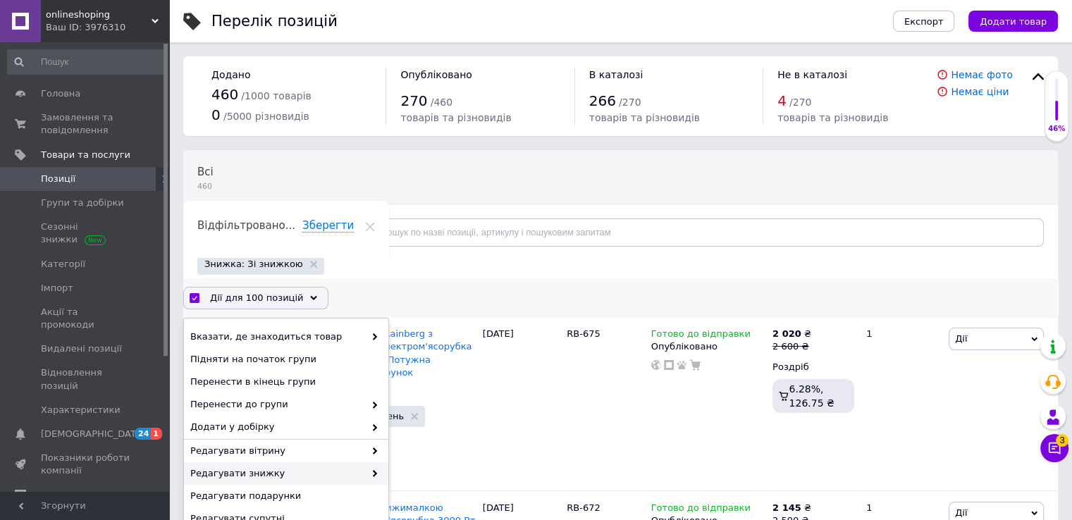
click at [262, 481] on div "Редагувати знижку" at bounding box center [286, 473] width 204 height 23
click at [364, 476] on span at bounding box center [371, 473] width 14 height 13
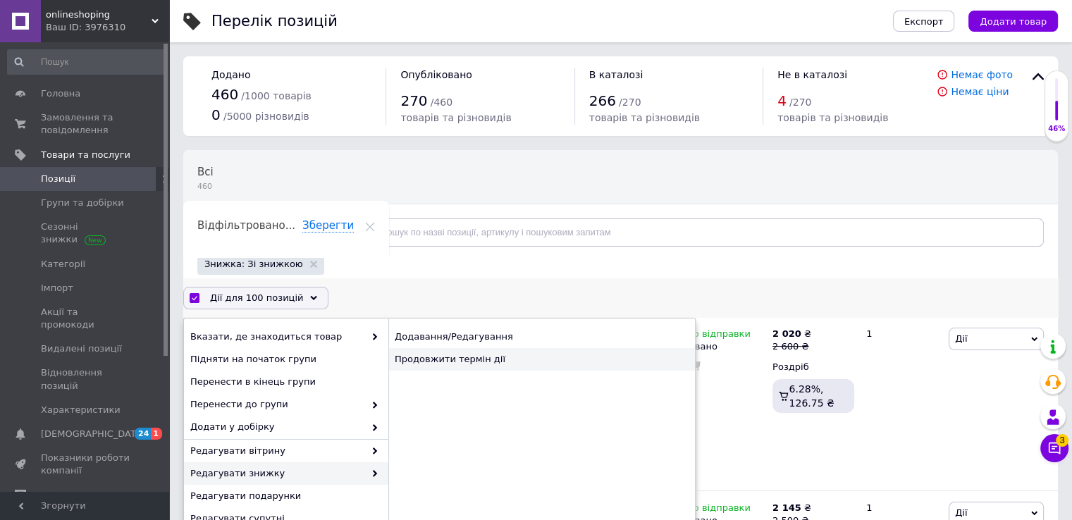
click at [481, 361] on div "Продовжити термін дії" at bounding box center [541, 359] width 307 height 23
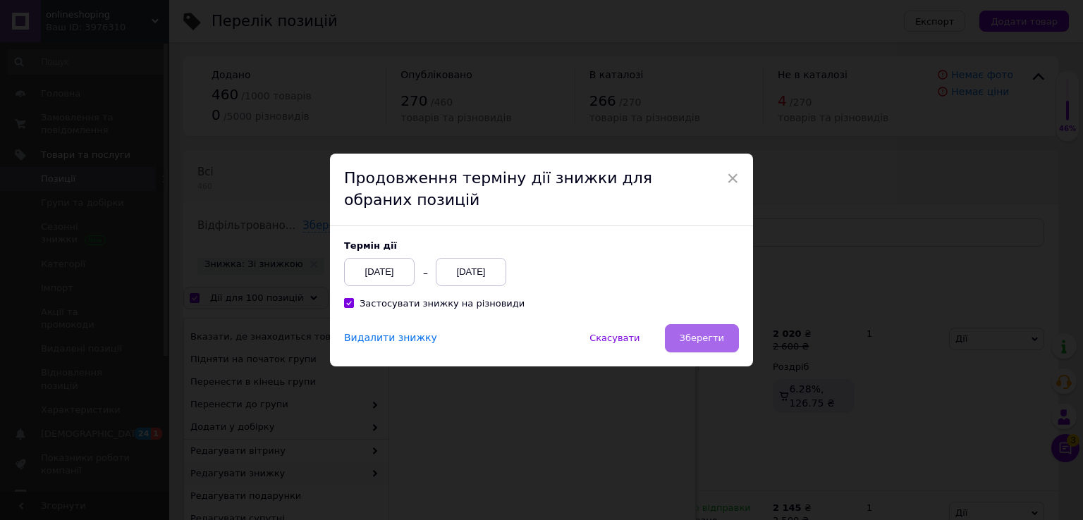
click at [723, 328] on button "Зберегти" at bounding box center [702, 338] width 74 height 28
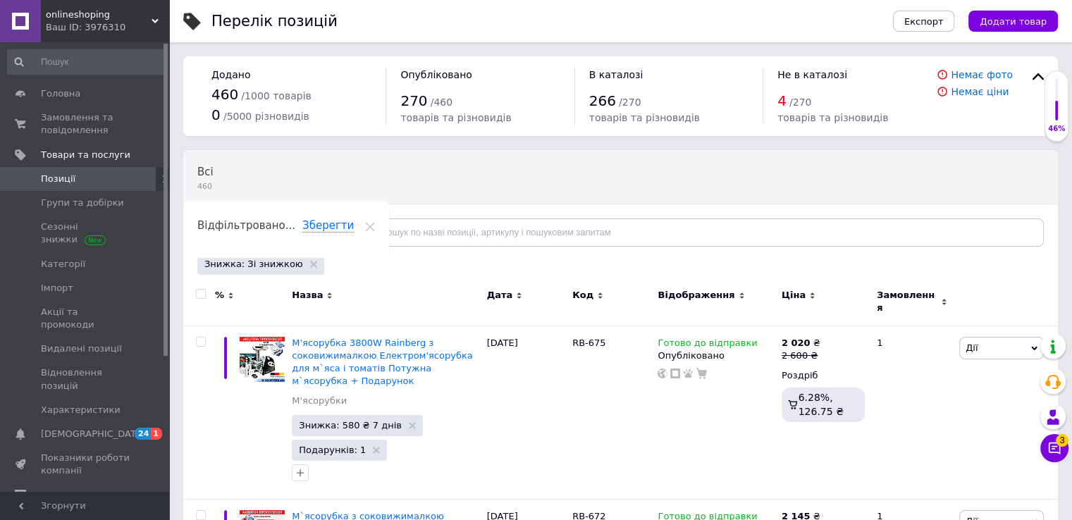
click at [200, 290] on input "checkbox" at bounding box center [200, 294] width 9 height 9
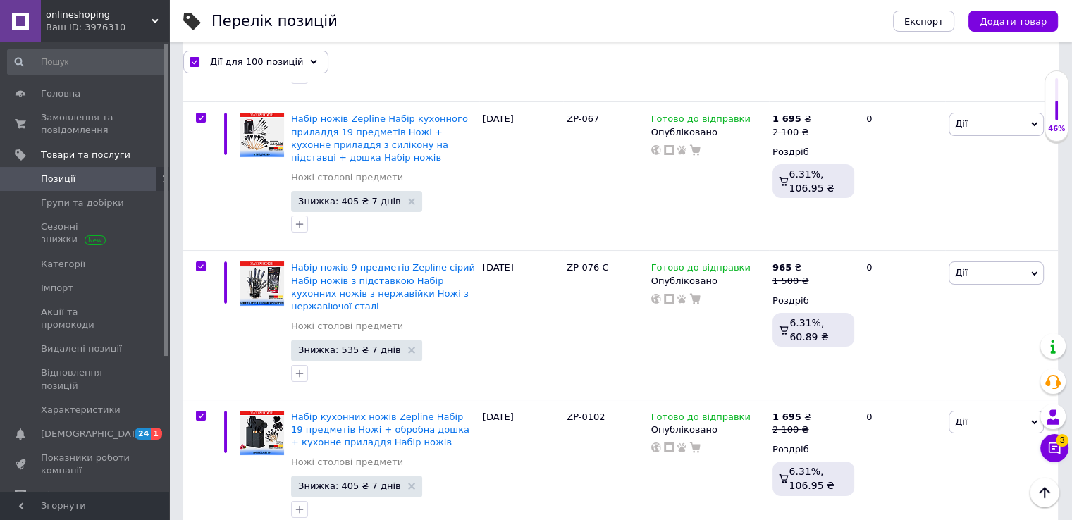
scroll to position [16280, 0]
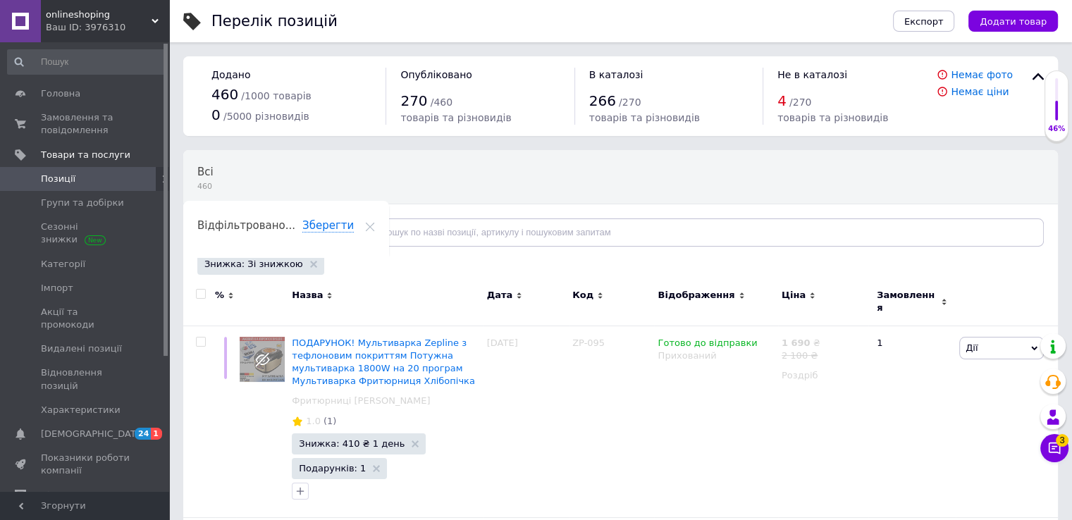
click at [200, 296] on input "checkbox" at bounding box center [200, 294] width 9 height 9
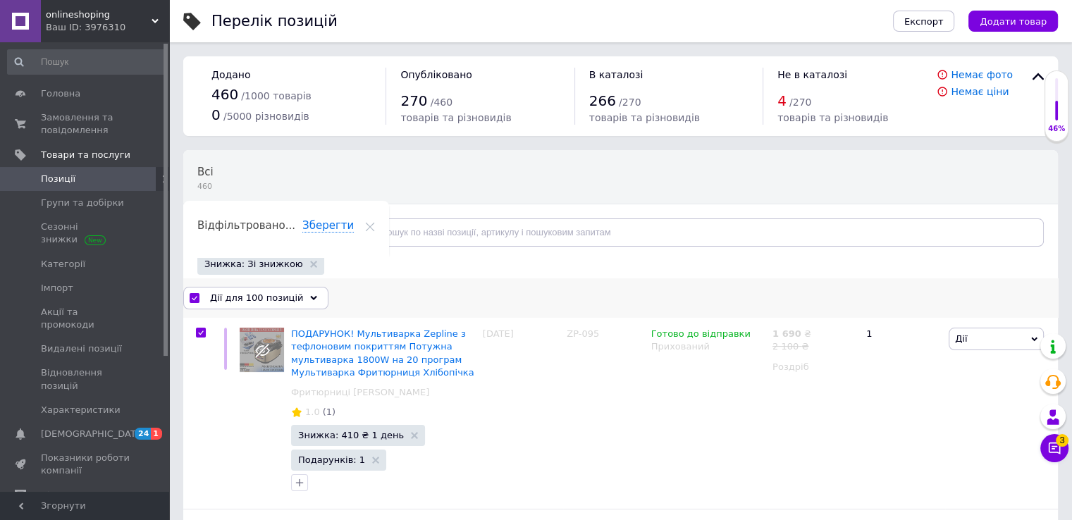
click at [287, 302] on span "Дії для 100 позицій" at bounding box center [256, 298] width 93 height 13
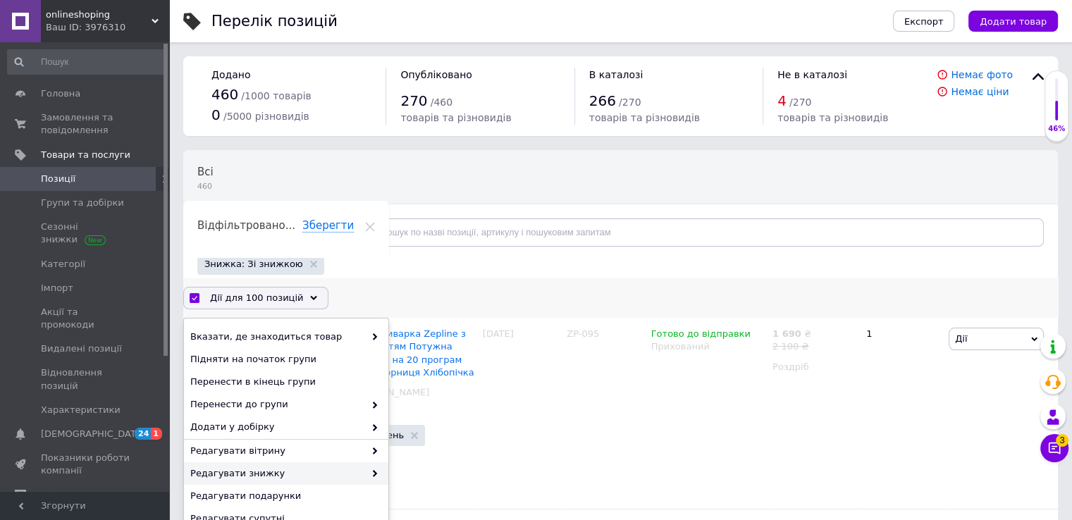
click at [254, 478] on span "Редагувати знижку" at bounding box center [277, 473] width 174 height 13
click at [375, 474] on div "Редагувати знижку" at bounding box center [286, 473] width 204 height 23
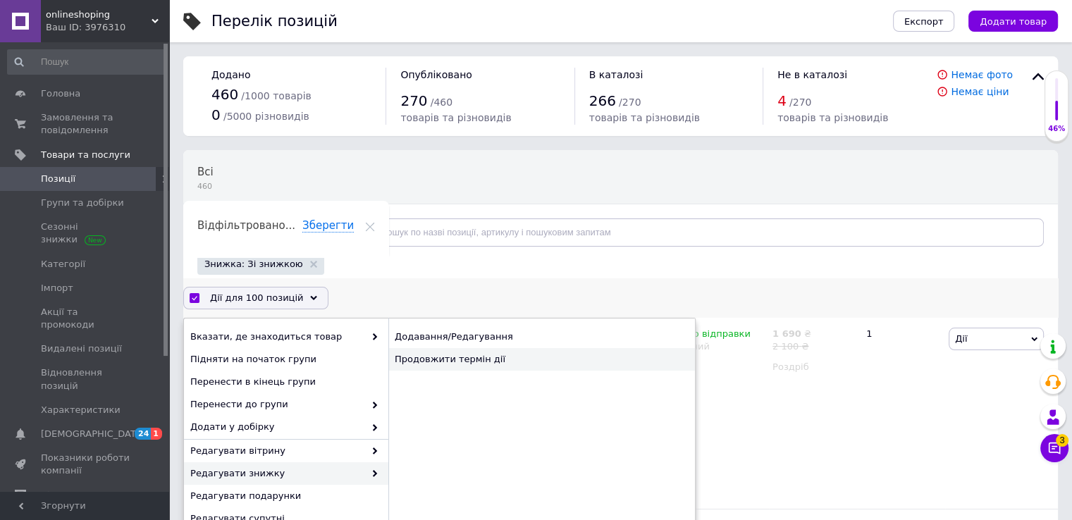
click at [478, 354] on div "Продовжити термін дії" at bounding box center [541, 359] width 307 height 23
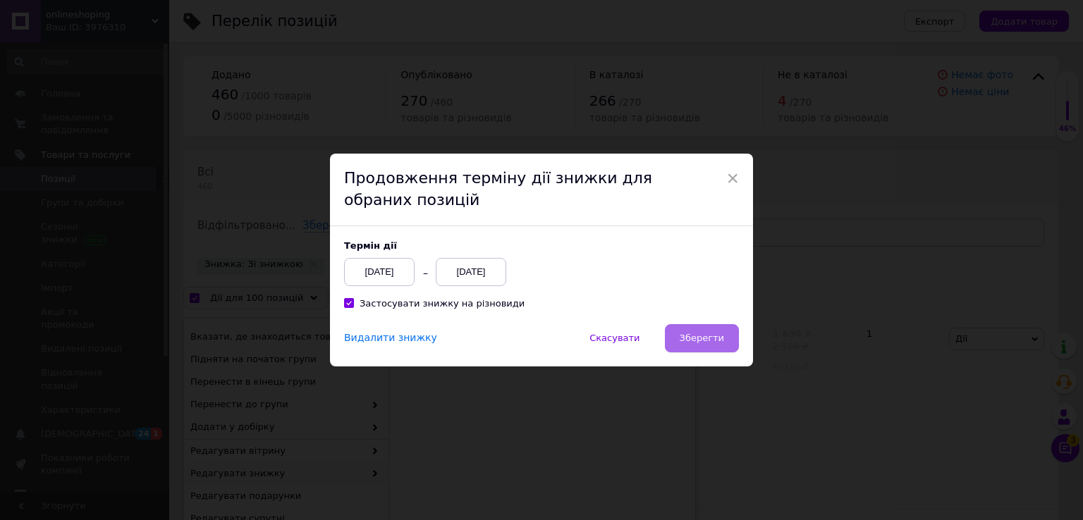
click at [709, 340] on span "Зберегти" at bounding box center [702, 338] width 44 height 11
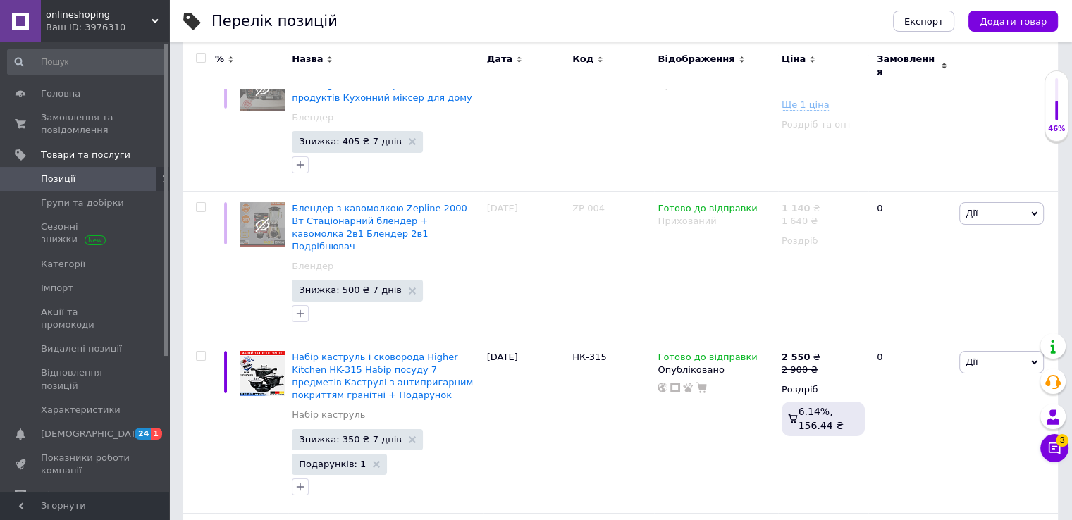
scroll to position [15878, 0]
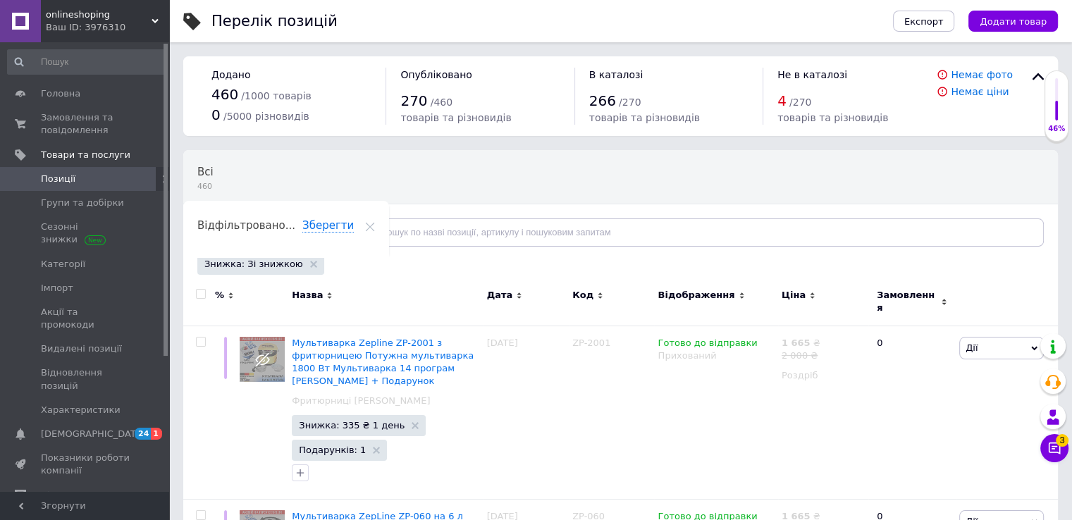
click at [199, 294] on input "checkbox" at bounding box center [200, 294] width 9 height 9
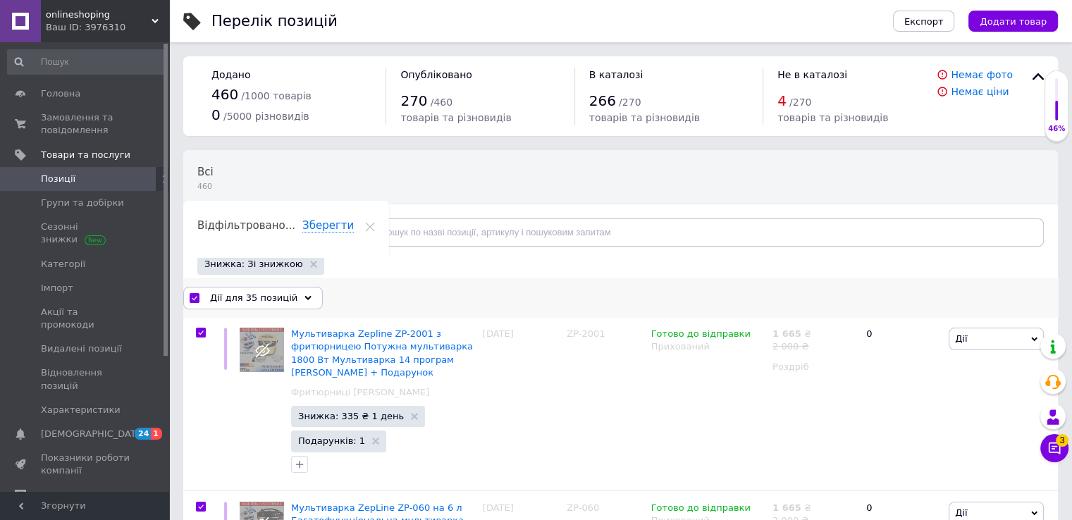
click at [279, 294] on span "Дії для 35 позицій" at bounding box center [253, 298] width 87 height 13
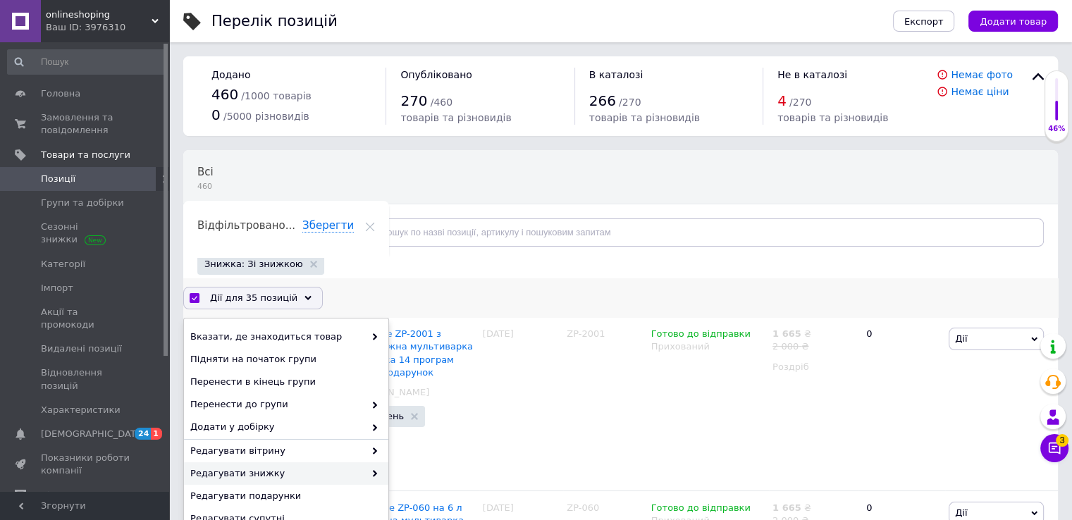
click at [262, 477] on span "Редагувати знижку" at bounding box center [277, 473] width 174 height 13
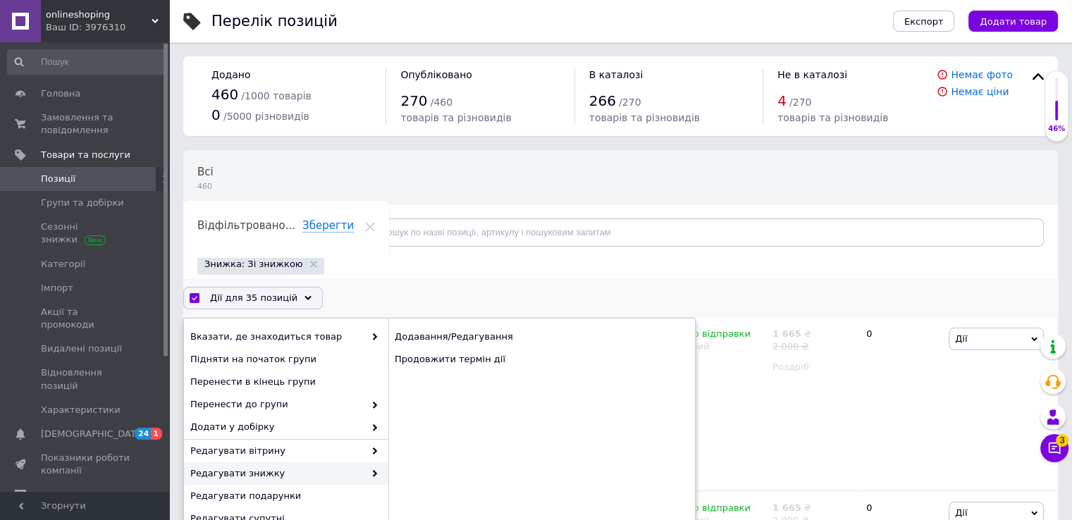
click at [321, 474] on span "Редагувати знижку" at bounding box center [277, 473] width 174 height 13
click at [519, 377] on div "Додавання/Редагування Продовжити термін дії" at bounding box center [541, 521] width 307 height 405
click at [511, 356] on div "Продовжити термін дії" at bounding box center [541, 359] width 307 height 23
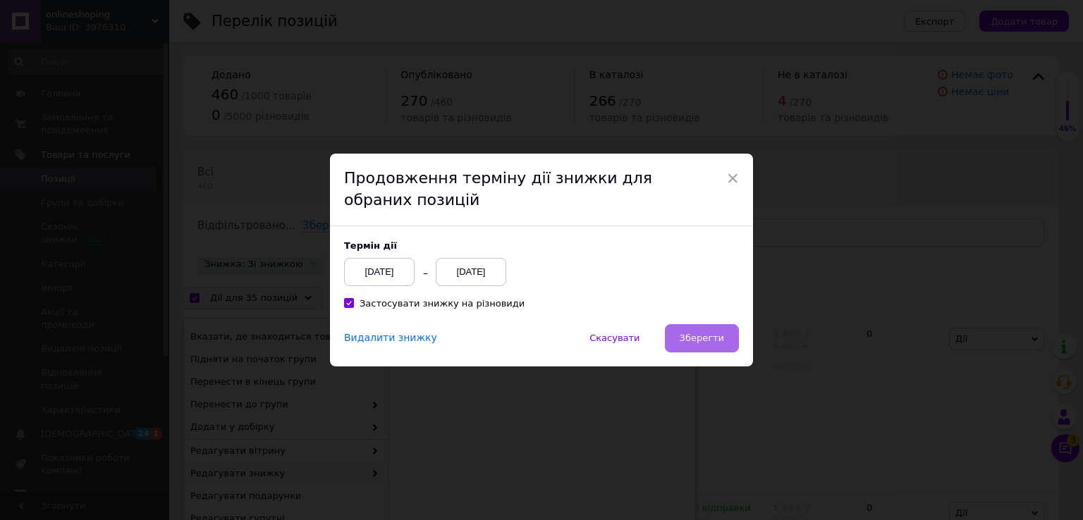
click at [692, 345] on button "Зберегти" at bounding box center [702, 338] width 74 height 28
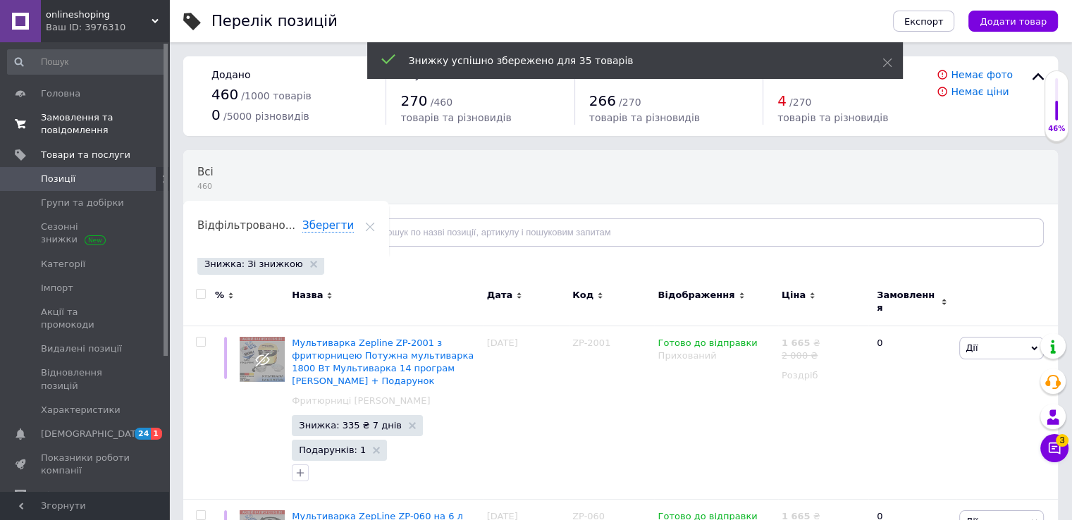
click at [85, 121] on span "Замовлення та повідомлення" at bounding box center [86, 123] width 90 height 25
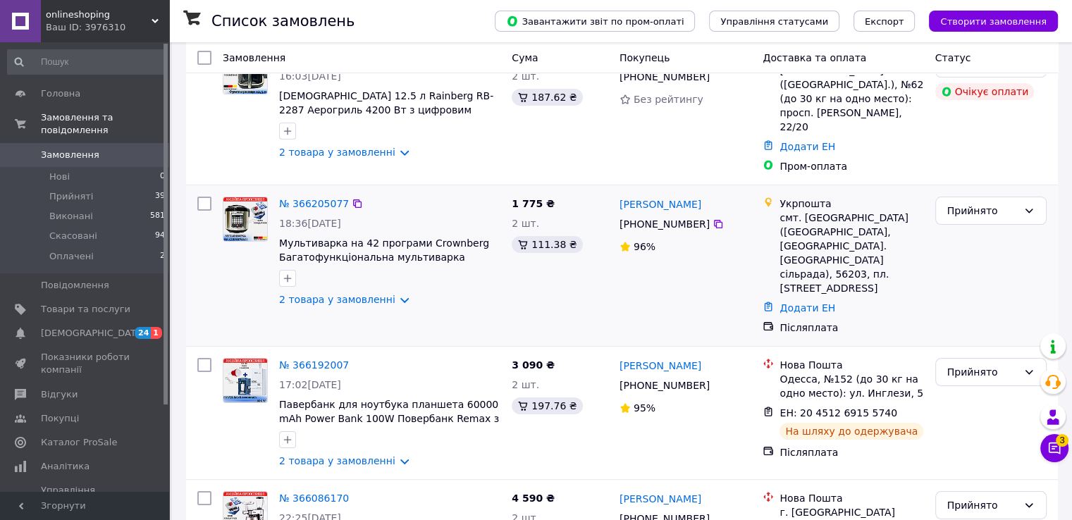
scroll to position [148, 0]
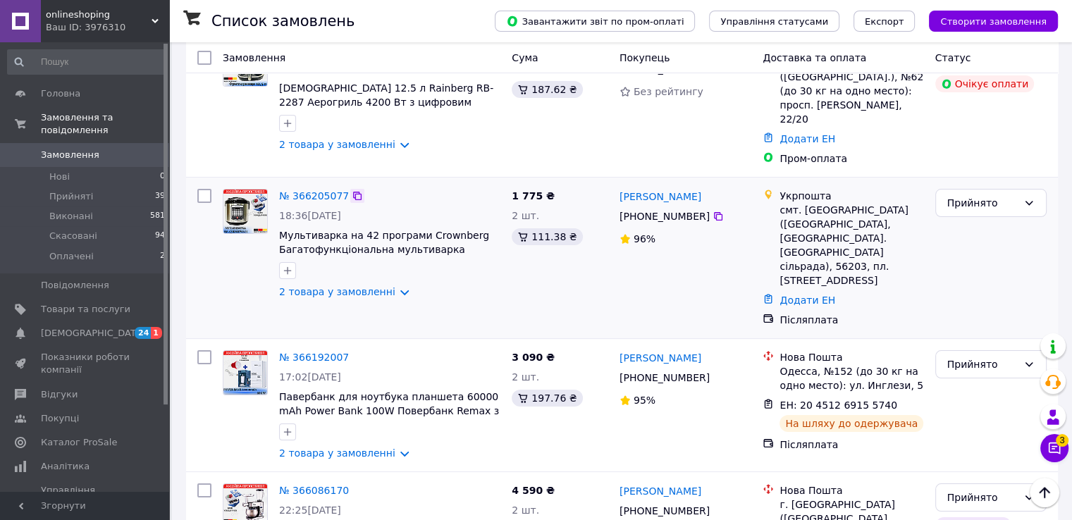
click at [353, 192] on icon at bounding box center [357, 196] width 8 height 8
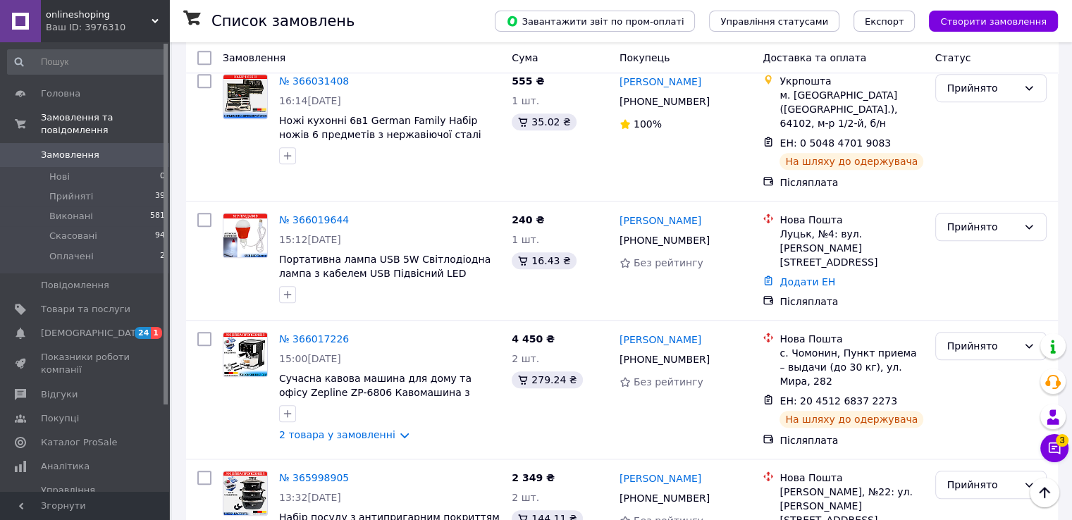
scroll to position [1057, 0]
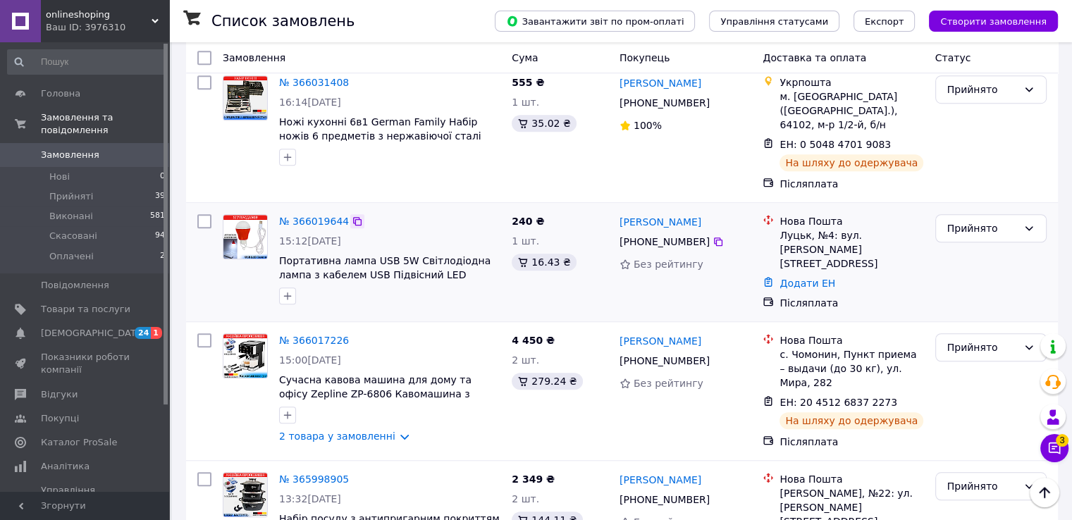
click at [353, 217] on icon at bounding box center [357, 221] width 8 height 8
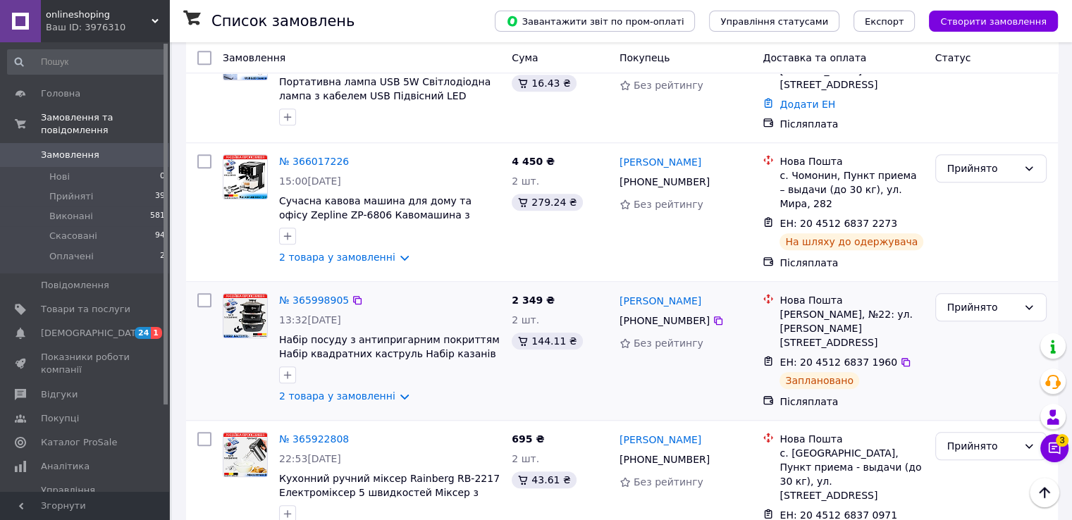
scroll to position [1239, 0]
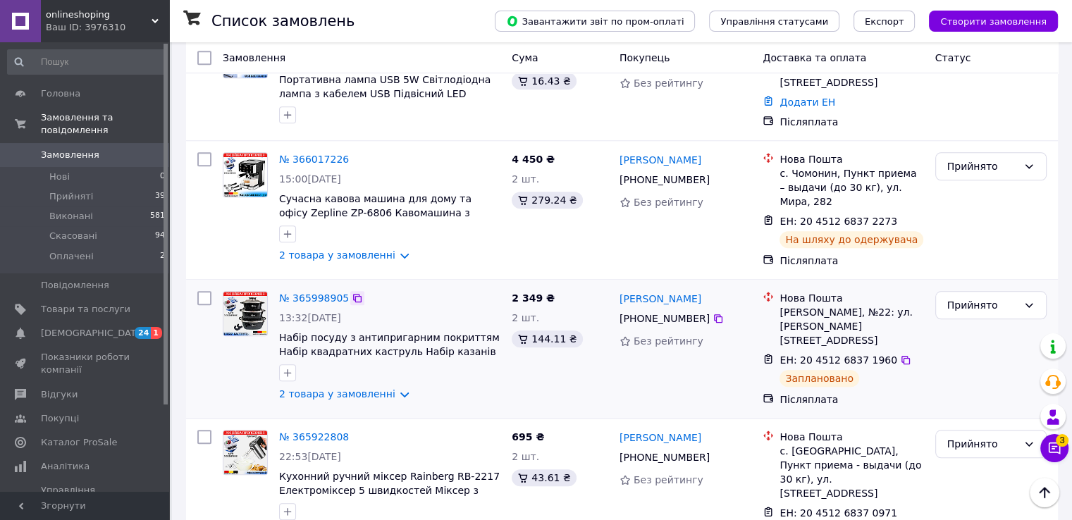
click at [353, 294] on icon at bounding box center [357, 298] width 8 height 8
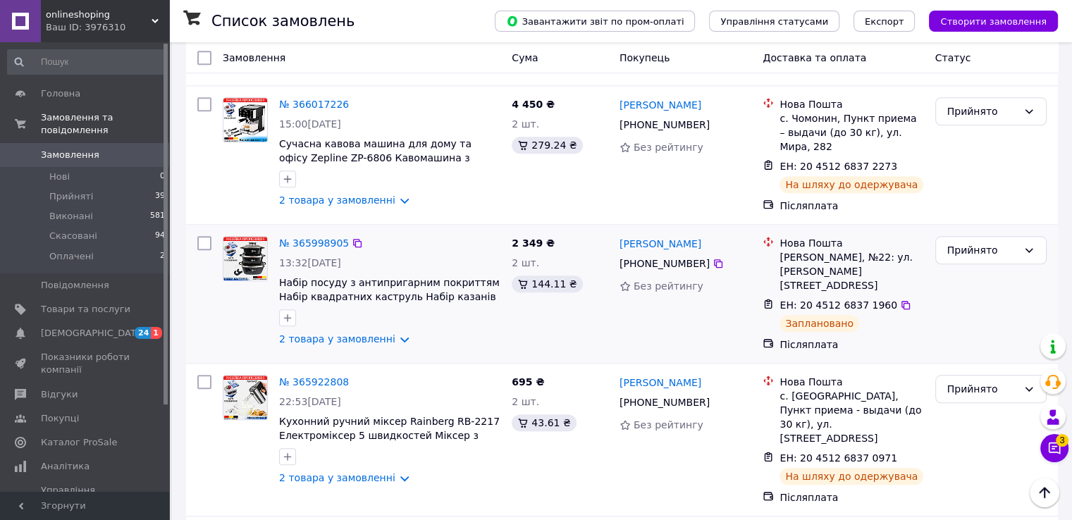
scroll to position [1305, 0]
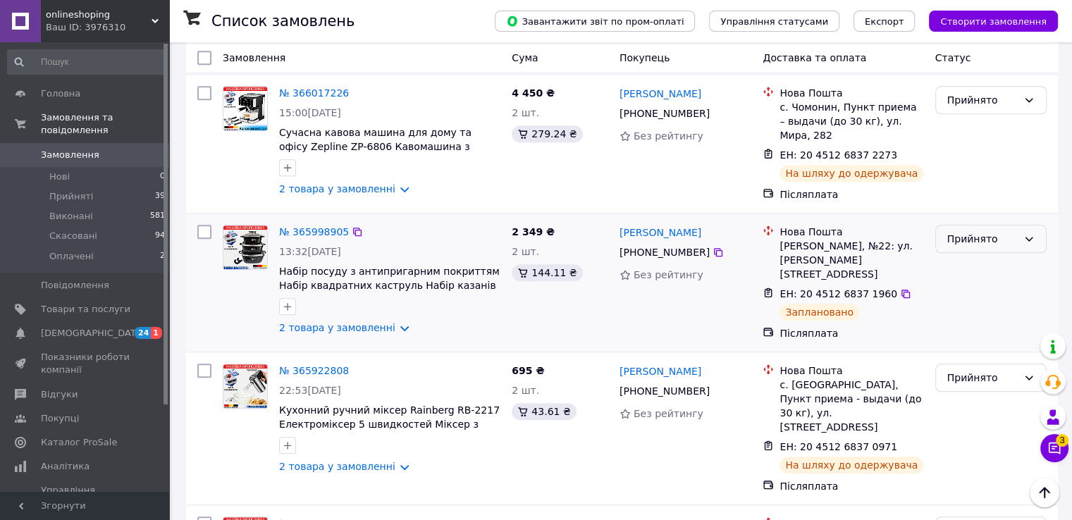
click at [1019, 225] on div "Прийнято" at bounding box center [990, 239] width 111 height 28
click at [983, 191] on li "Скасовано" at bounding box center [990, 188] width 110 height 25
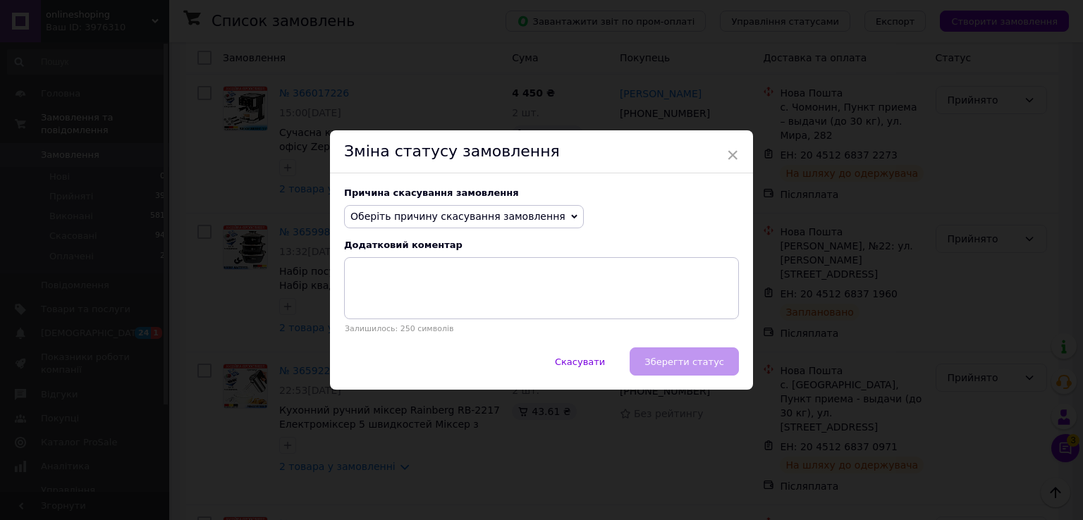
click at [520, 221] on span "Оберіть причину скасування замовлення" at bounding box center [457, 216] width 215 height 11
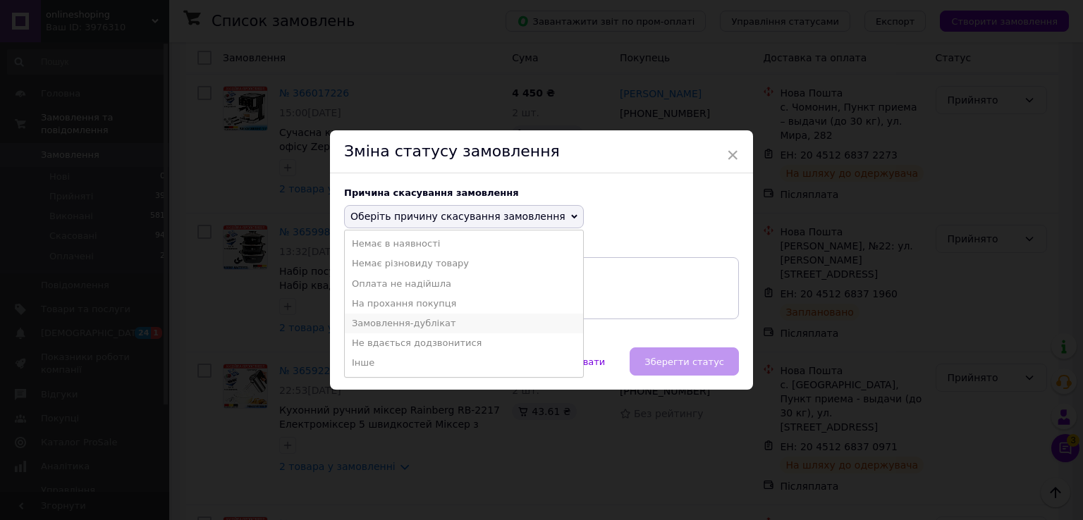
click at [451, 322] on li "Замовлення-дублікат" at bounding box center [464, 324] width 238 height 20
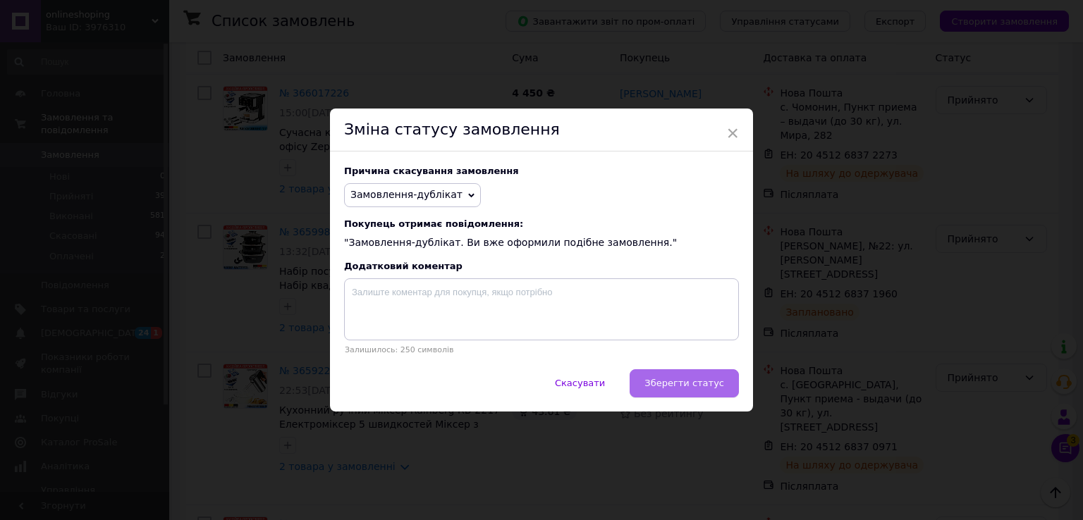
click at [699, 384] on span "Зберегти статус" at bounding box center [684, 383] width 80 height 11
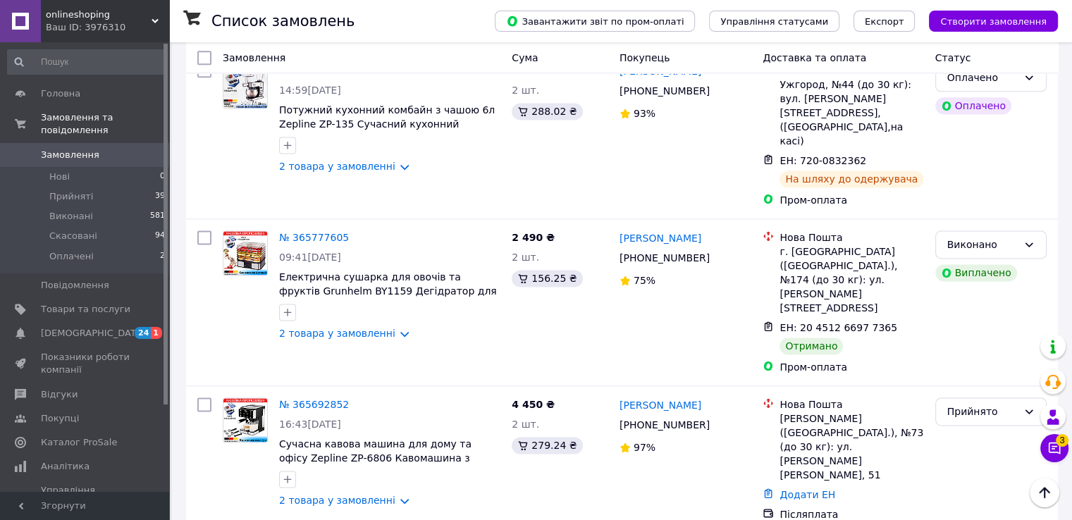
scroll to position [1919, 0]
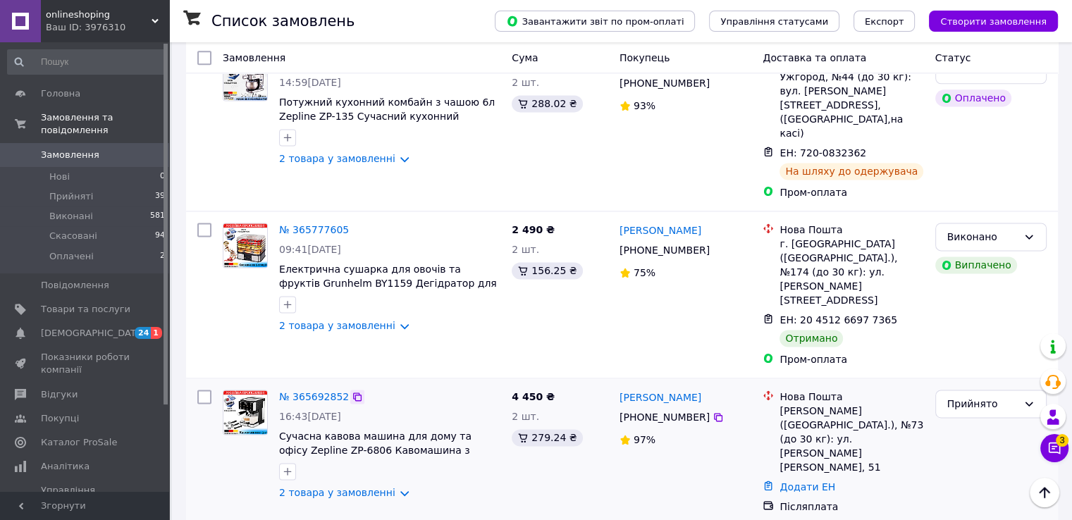
click at [352, 391] on icon at bounding box center [357, 396] width 11 height 11
click at [1031, 398] on icon at bounding box center [1029, 403] width 11 height 11
click at [973, 277] on li "Скасовано" at bounding box center [990, 274] width 110 height 25
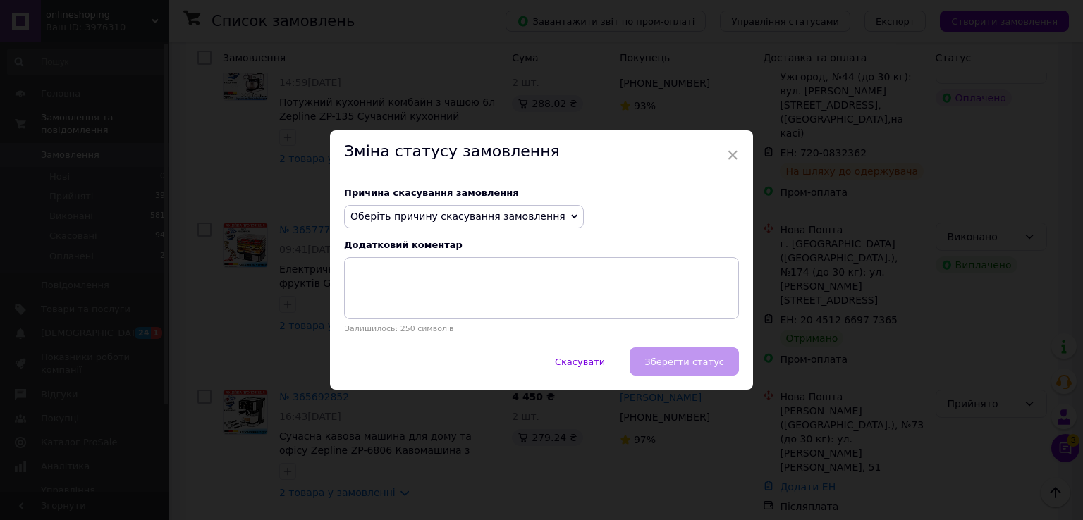
click at [510, 204] on div "Причина скасування замовлення Оберіть причину скасування замовлення Немає в ная…" at bounding box center [541, 260] width 423 height 175
click at [519, 215] on span "Оберіть причину скасування замовлення" at bounding box center [457, 216] width 215 height 11
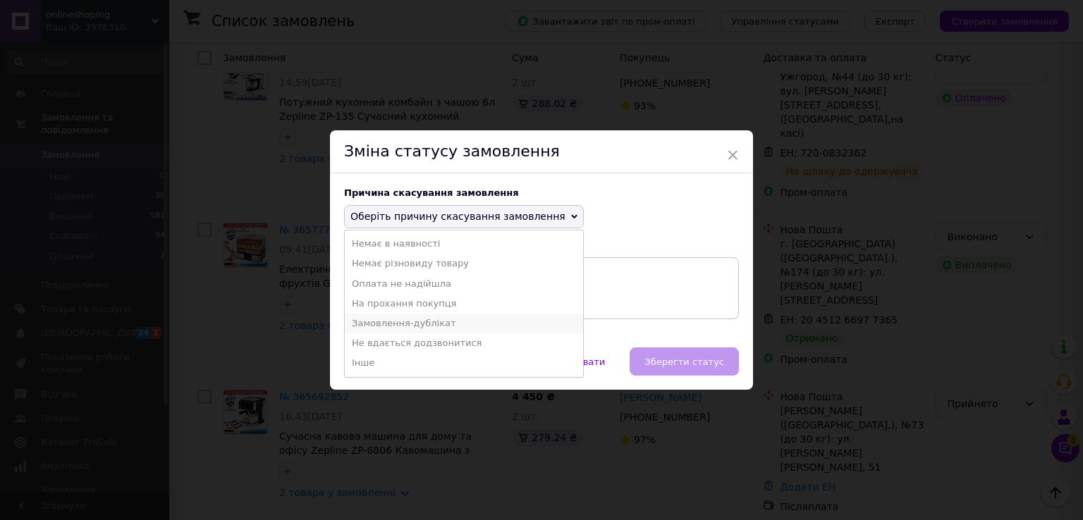
click at [419, 317] on li "Замовлення-дублікат" at bounding box center [464, 324] width 238 height 20
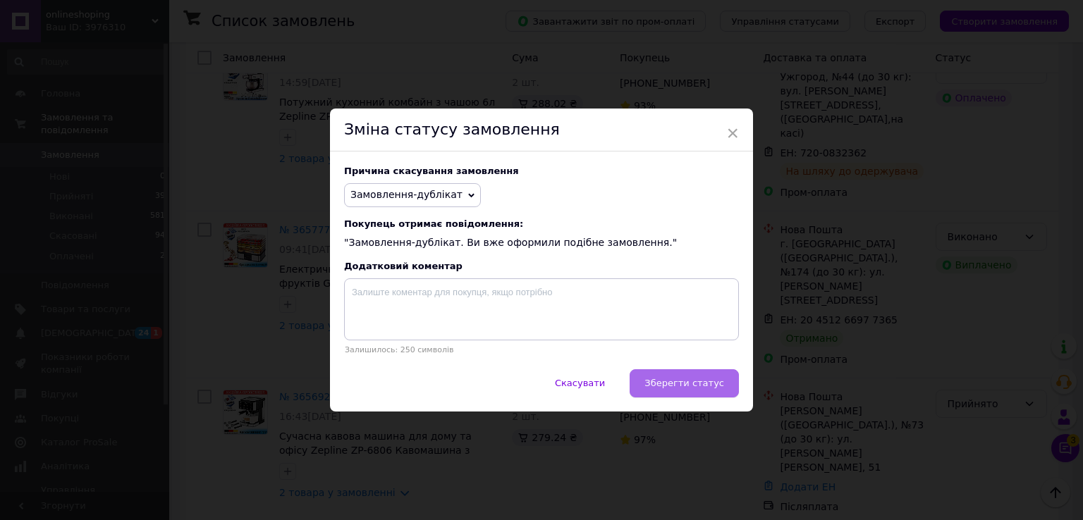
click at [719, 383] on span "Зберегти статус" at bounding box center [684, 383] width 80 height 11
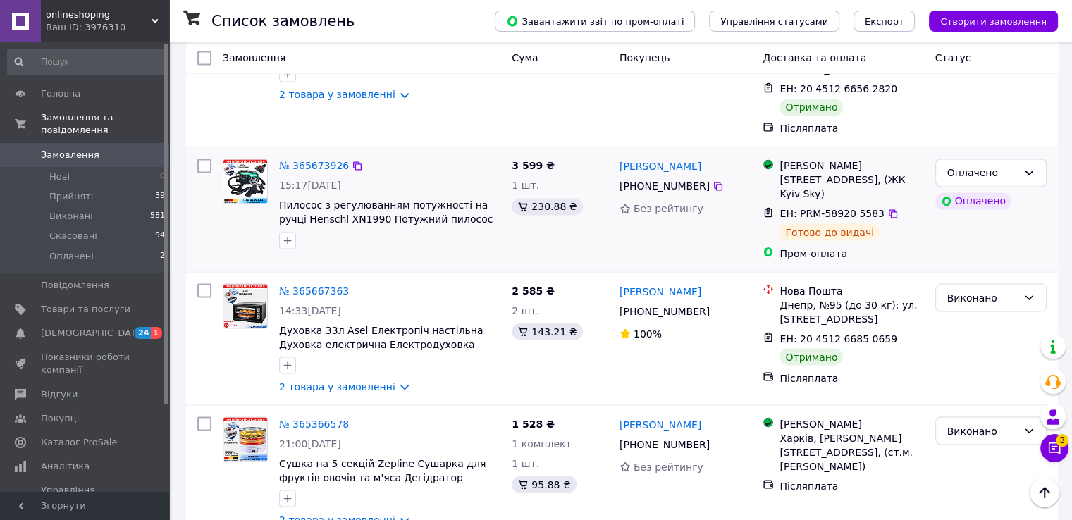
scroll to position [2452, 0]
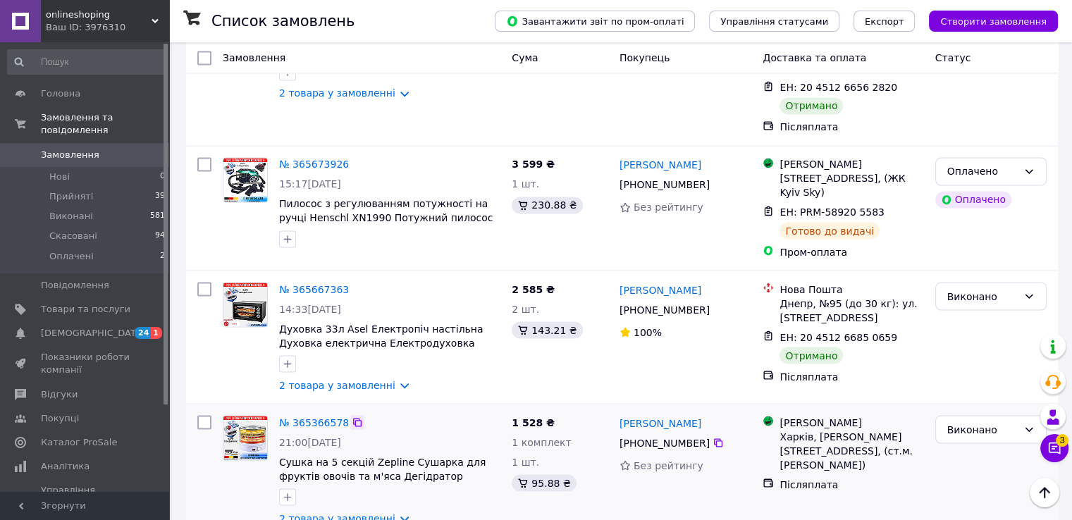
click at [352, 417] on icon at bounding box center [357, 422] width 11 height 11
click at [316, 417] on link "№ 365366578" at bounding box center [314, 422] width 70 height 11
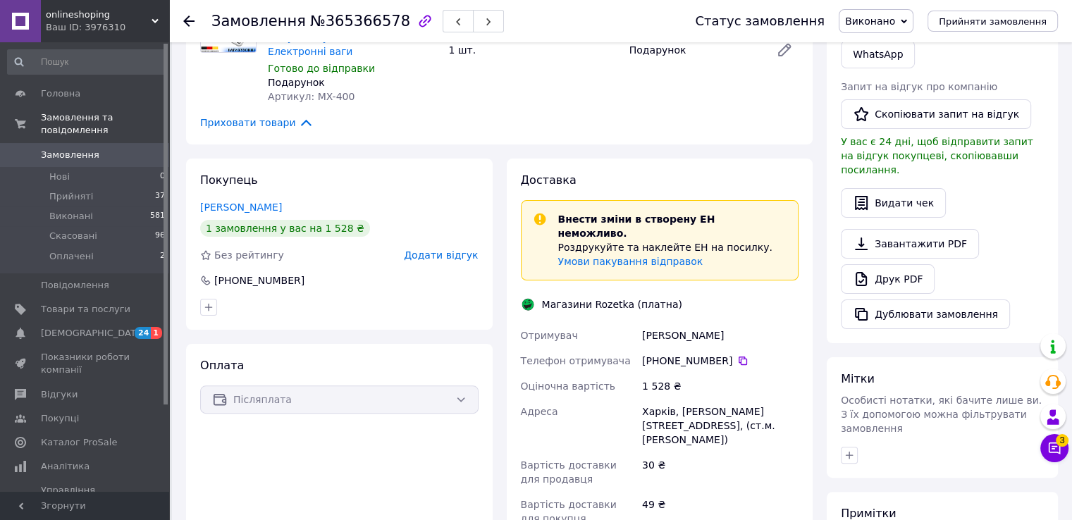
scroll to position [305, 0]
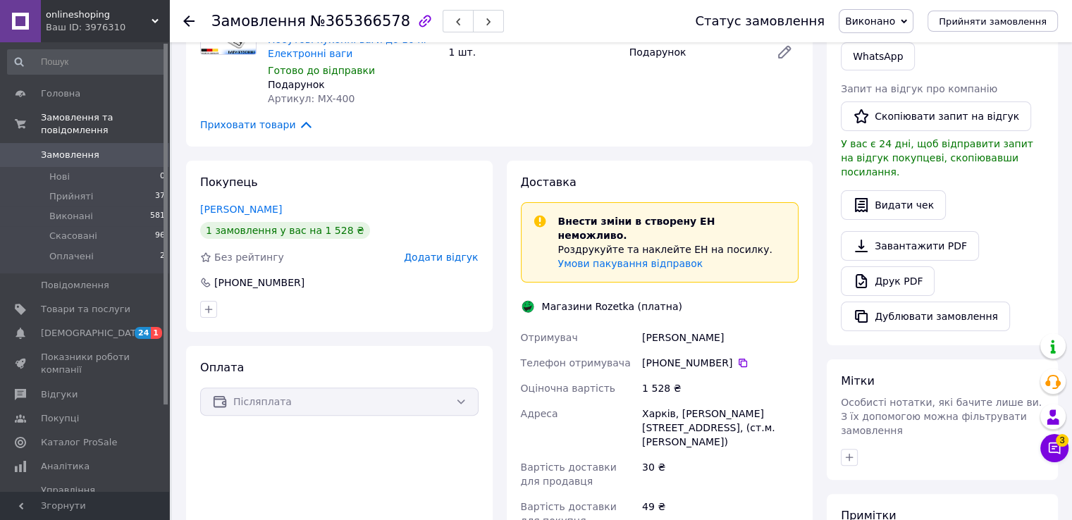
click at [464, 410] on div "Післяплата" at bounding box center [339, 402] width 278 height 28
click at [450, 402] on div "Післяплата" at bounding box center [339, 402] width 278 height 28
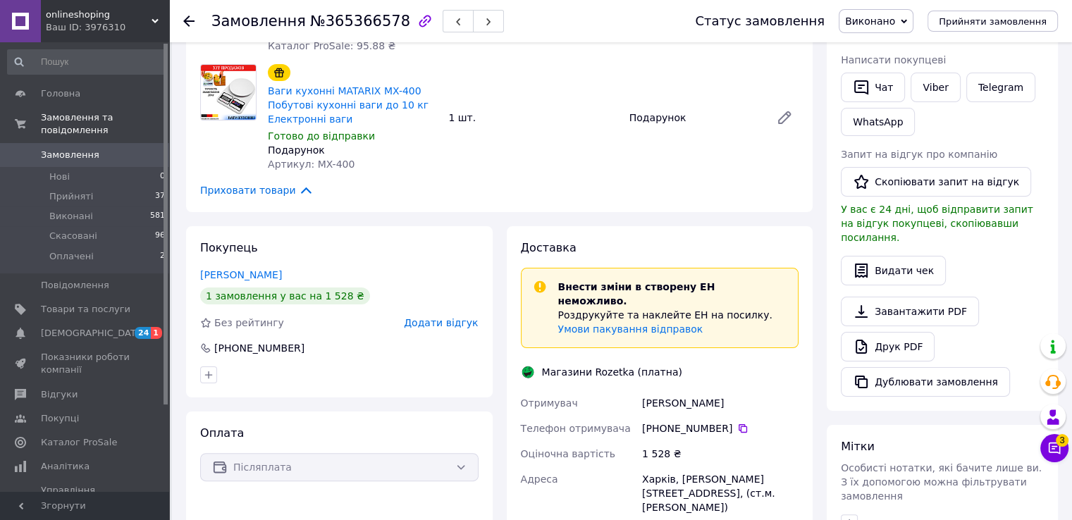
scroll to position [0, 0]
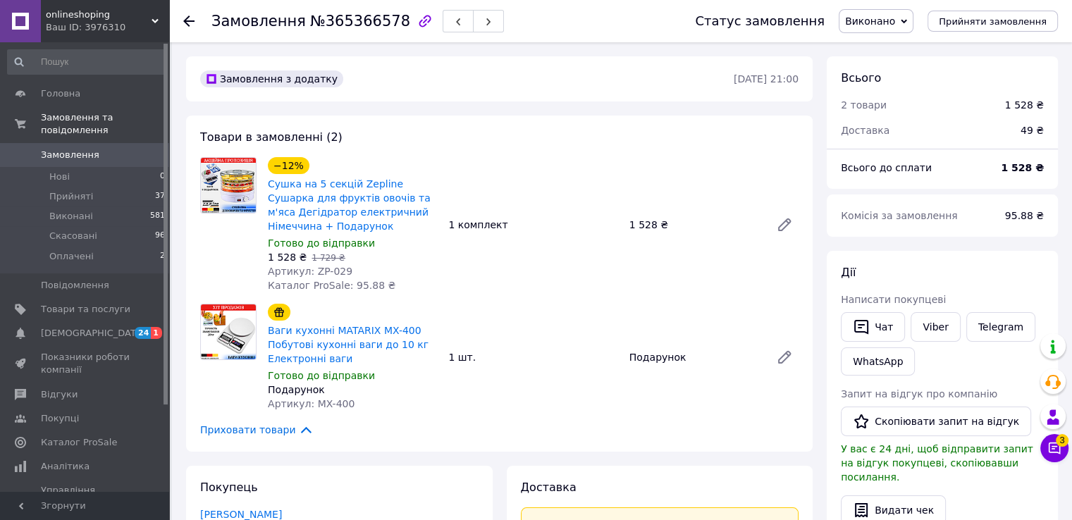
click at [192, 16] on icon at bounding box center [188, 21] width 11 height 11
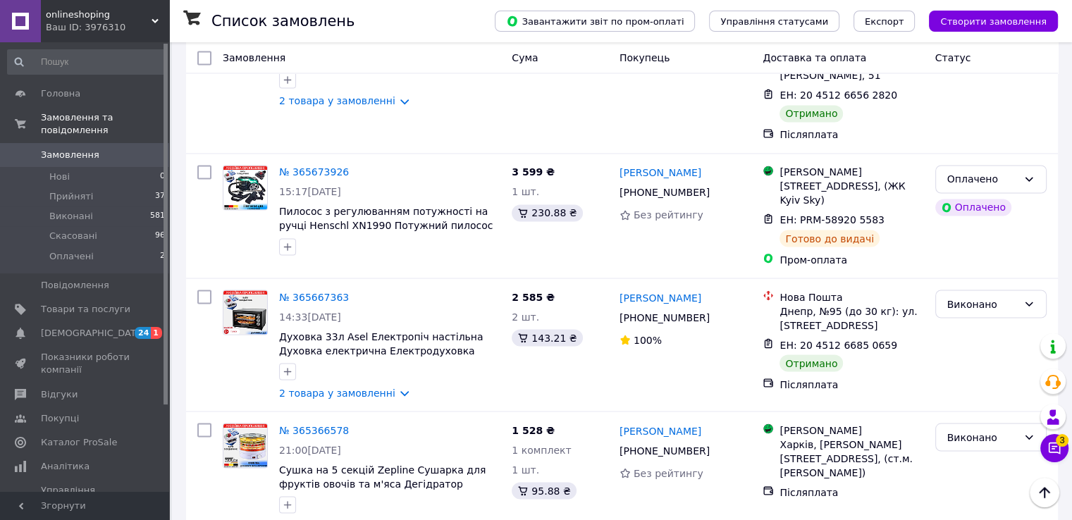
scroll to position [2452, 0]
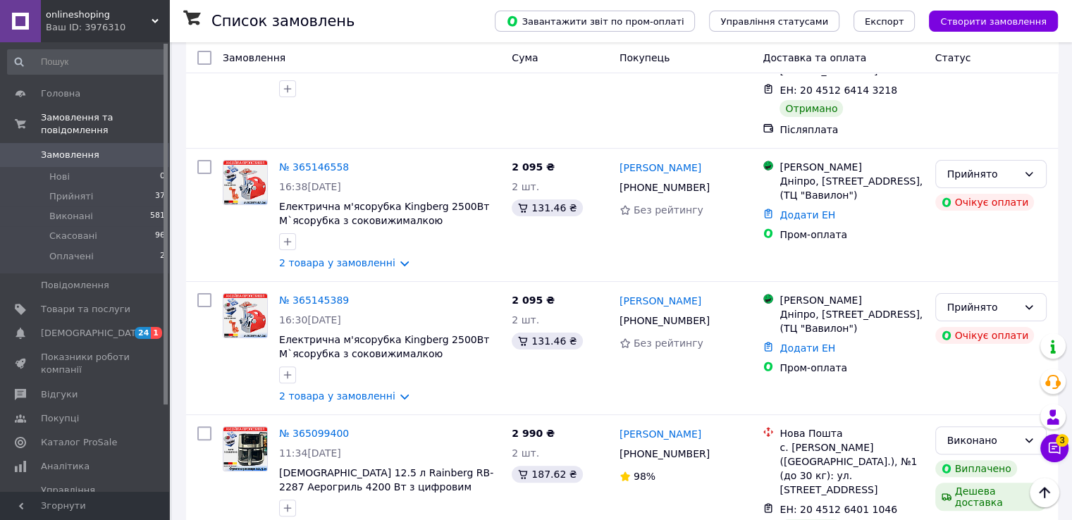
scroll to position [318, 0]
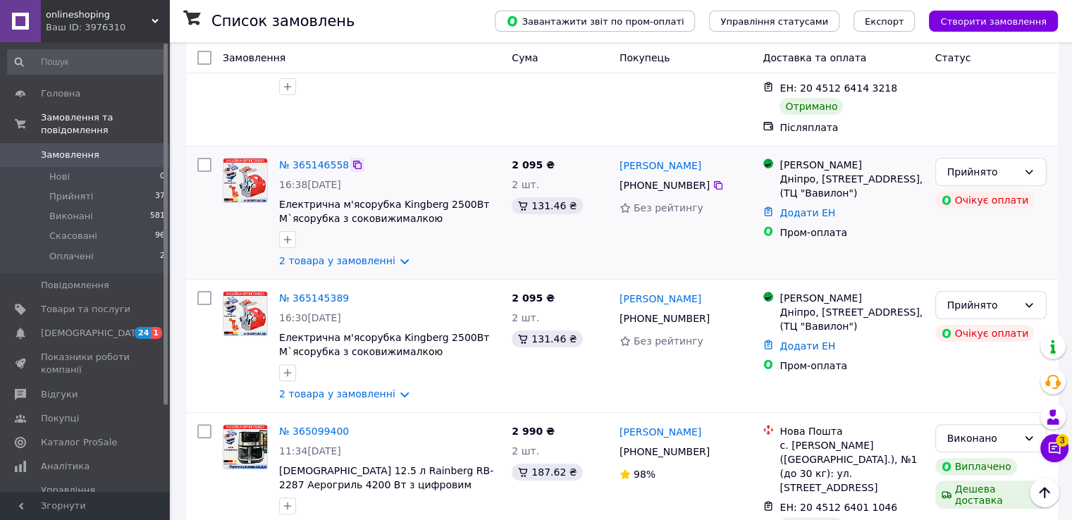
click at [353, 161] on icon at bounding box center [357, 165] width 8 height 8
click at [1011, 164] on div "Прийнято" at bounding box center [982, 172] width 70 height 16
click at [982, 199] on li "Скасовано" at bounding box center [990, 203] width 110 height 25
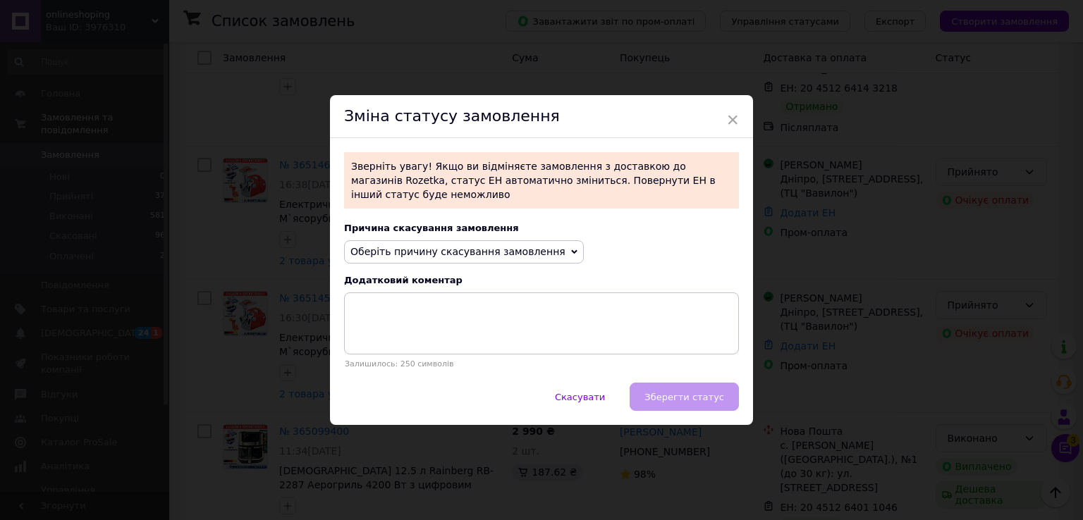
click at [494, 246] on span "Оберіть причину скасування замовлення" at bounding box center [457, 251] width 215 height 11
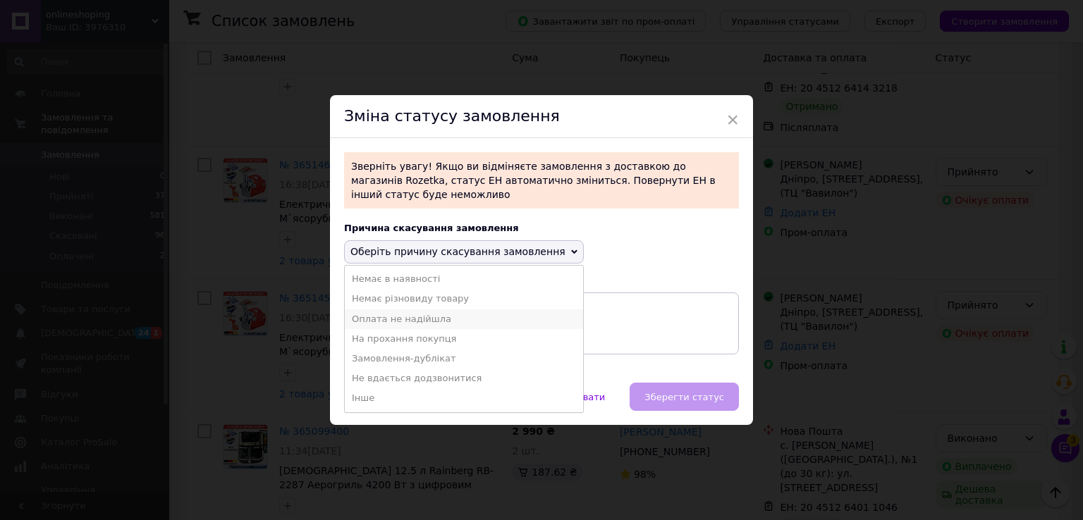
click at [433, 317] on li "Оплата не надійшла" at bounding box center [464, 319] width 238 height 20
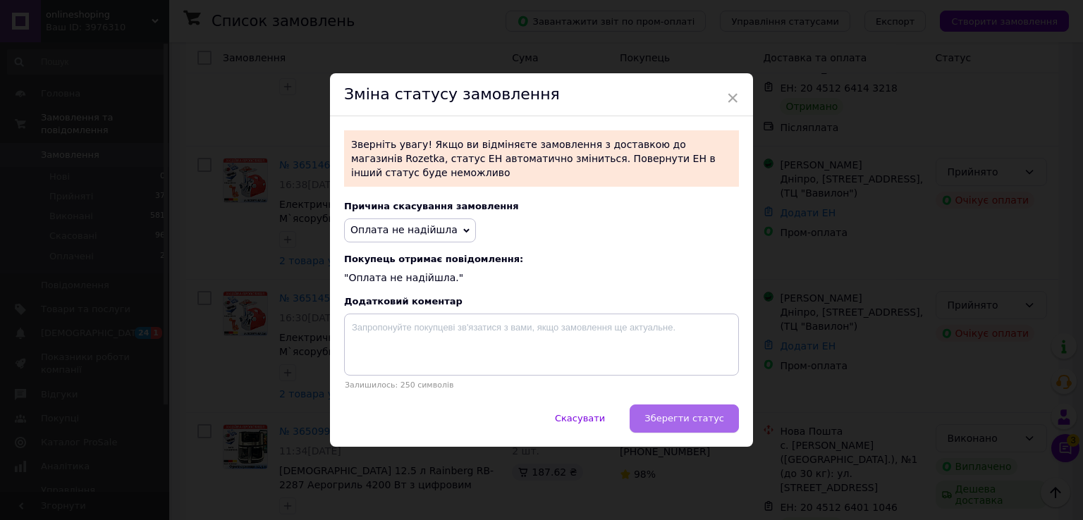
click at [680, 413] on span "Зберегти статус" at bounding box center [684, 418] width 80 height 11
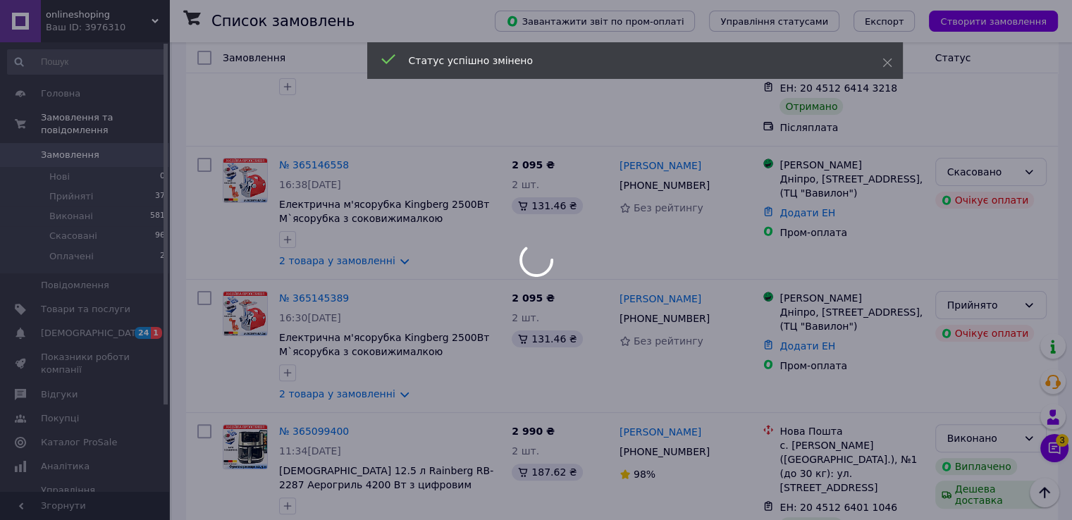
click at [1036, 278] on div at bounding box center [536, 260] width 1072 height 520
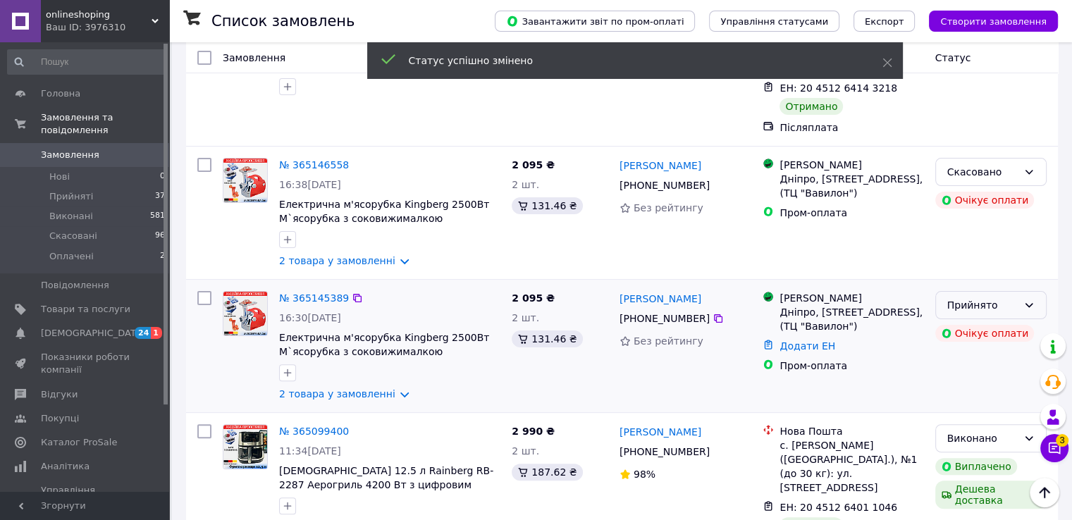
click at [1021, 291] on div "Прийнято" at bounding box center [990, 305] width 111 height 28
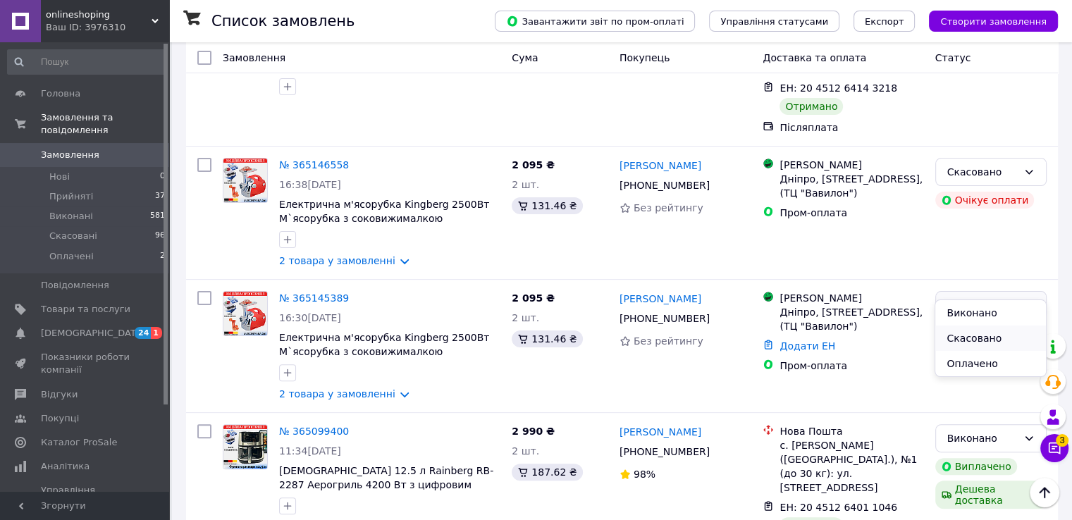
click at [964, 340] on li "Скасовано" at bounding box center [990, 338] width 110 height 25
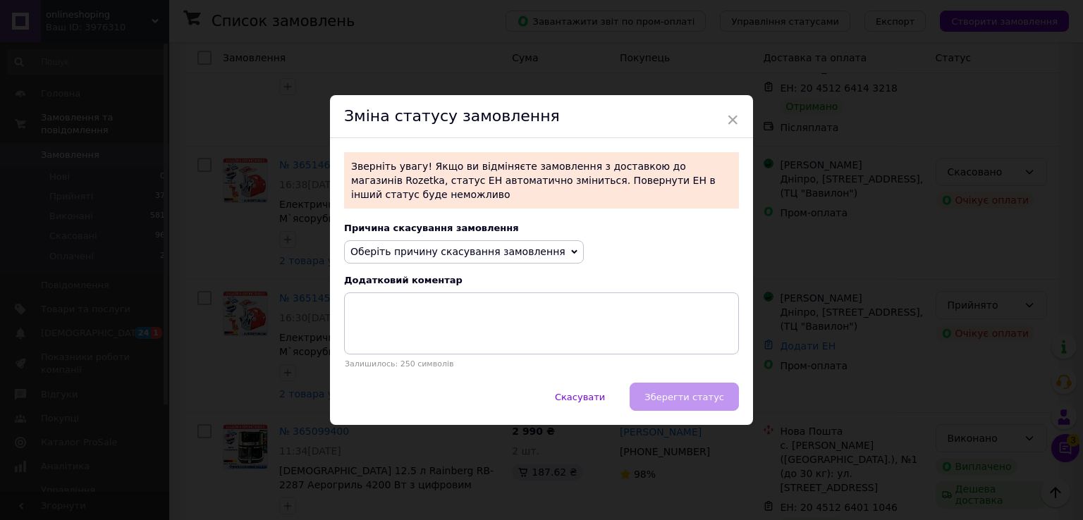
click at [537, 240] on span "Оберіть причину скасування замовлення" at bounding box center [464, 252] width 240 height 24
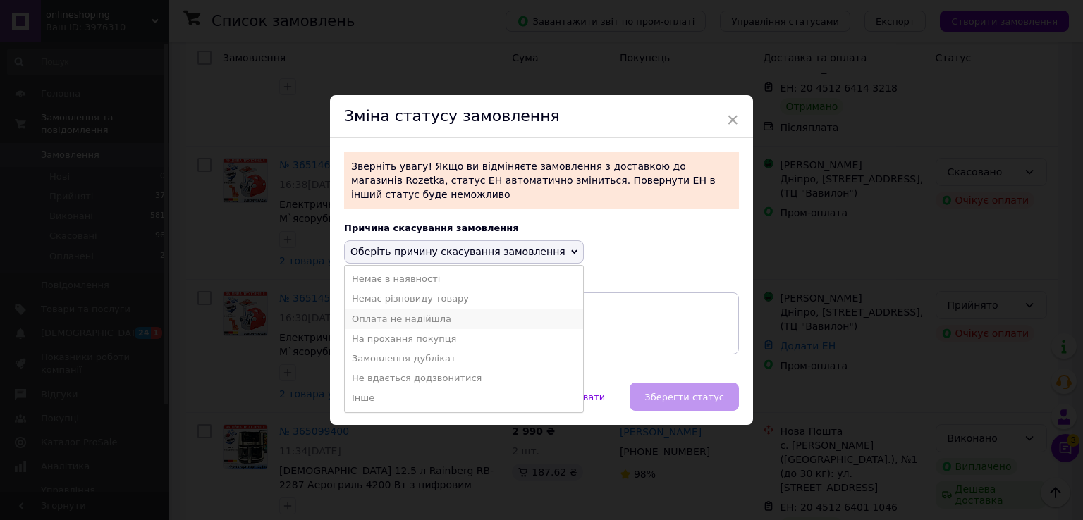
click at [417, 311] on li "Оплата не надійшла" at bounding box center [464, 319] width 238 height 20
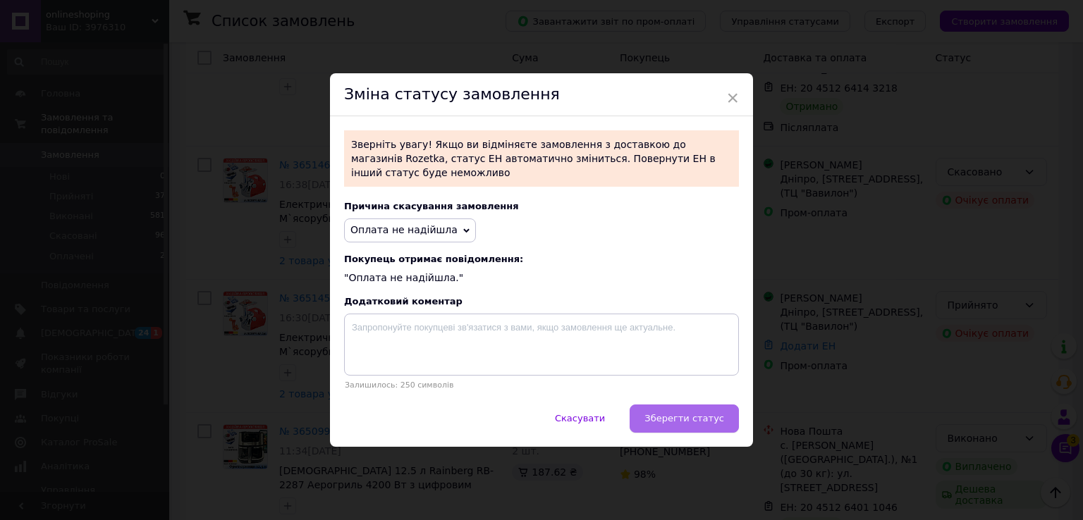
click at [678, 413] on span "Зберегти статус" at bounding box center [684, 418] width 80 height 11
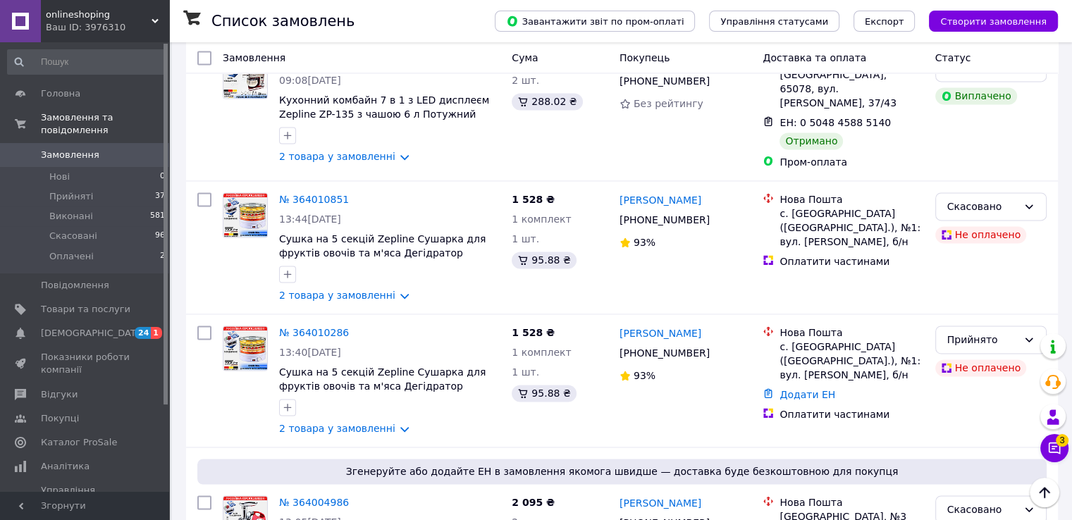
scroll to position [2028, 0]
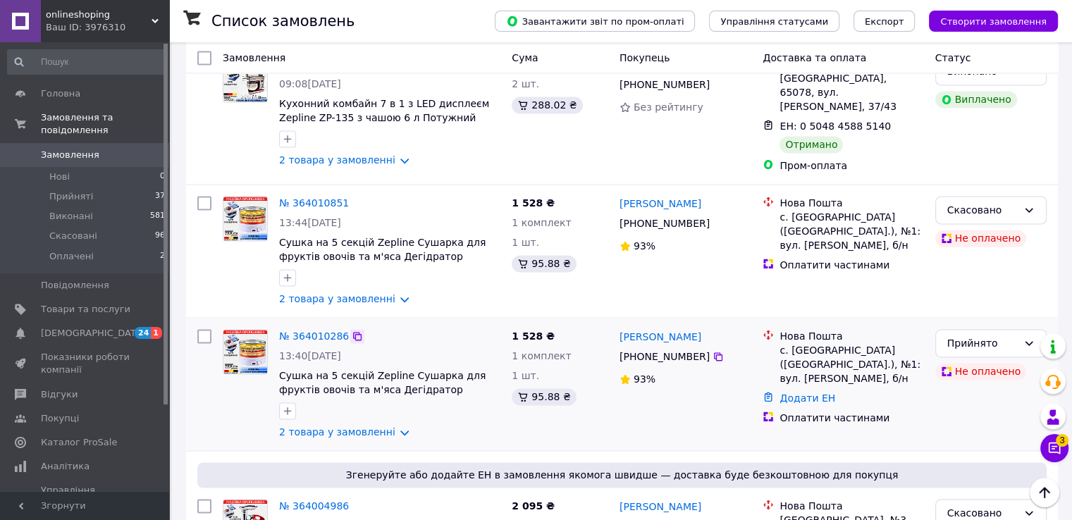
click at [353, 332] on icon at bounding box center [357, 336] width 8 height 8
click at [1028, 341] on icon at bounding box center [1030, 343] width 8 height 4
click at [976, 318] on li "Скасовано" at bounding box center [990, 312] width 110 height 25
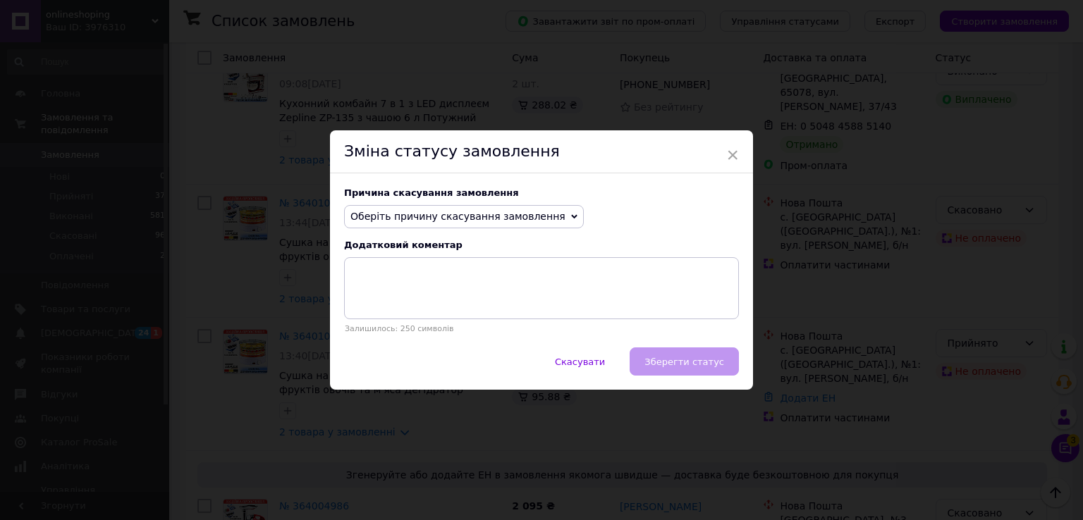
click at [535, 220] on span "Оберіть причину скасування замовлення" at bounding box center [457, 216] width 215 height 11
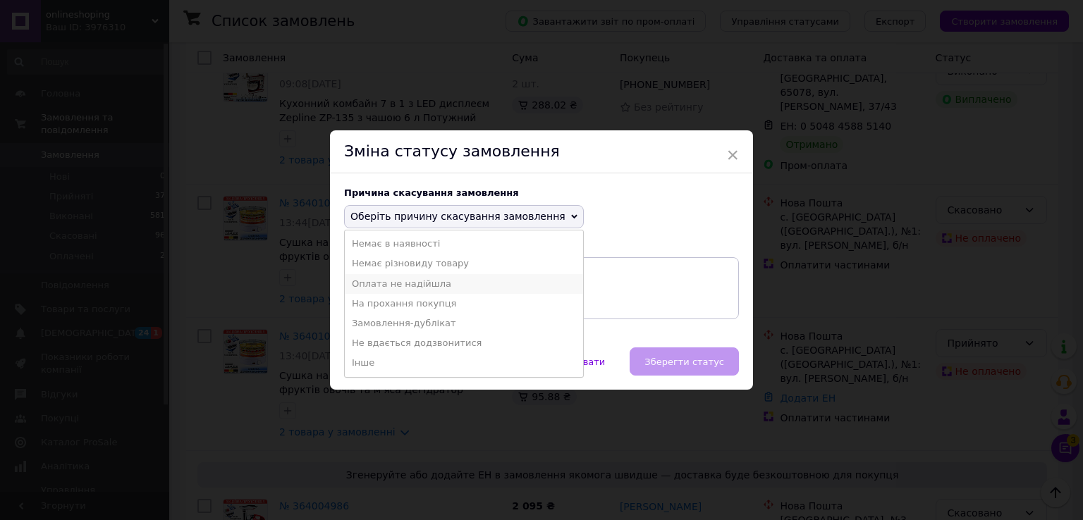
click at [431, 282] on li "Оплата не надійшла" at bounding box center [464, 284] width 238 height 20
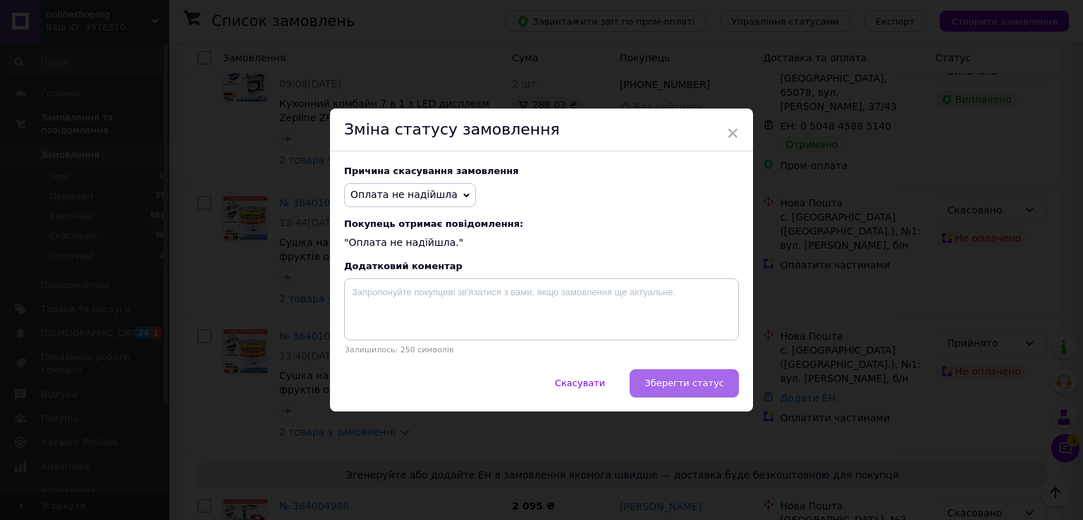
click at [695, 393] on button "Зберегти статус" at bounding box center [683, 383] width 109 height 28
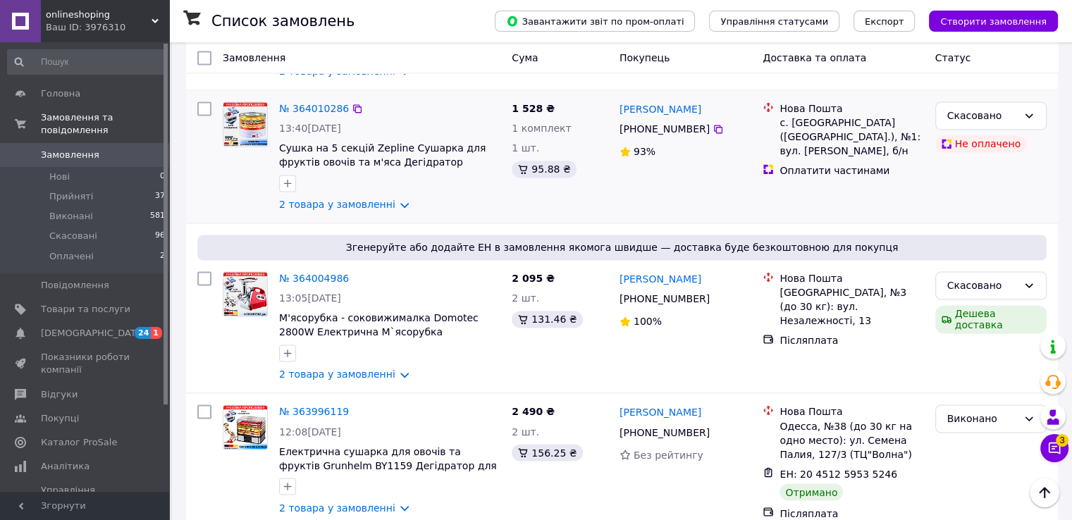
scroll to position [2512, 0]
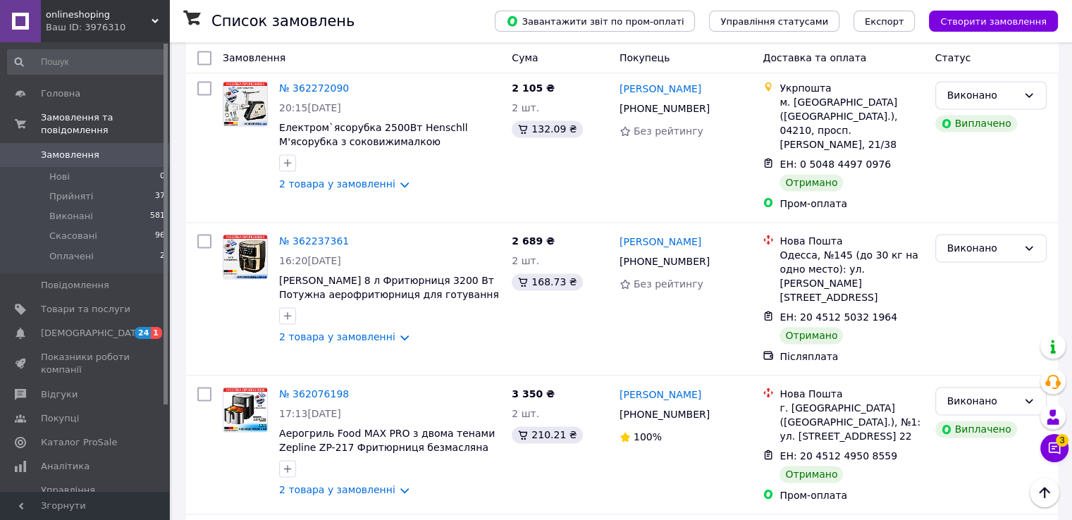
scroll to position [2485, 0]
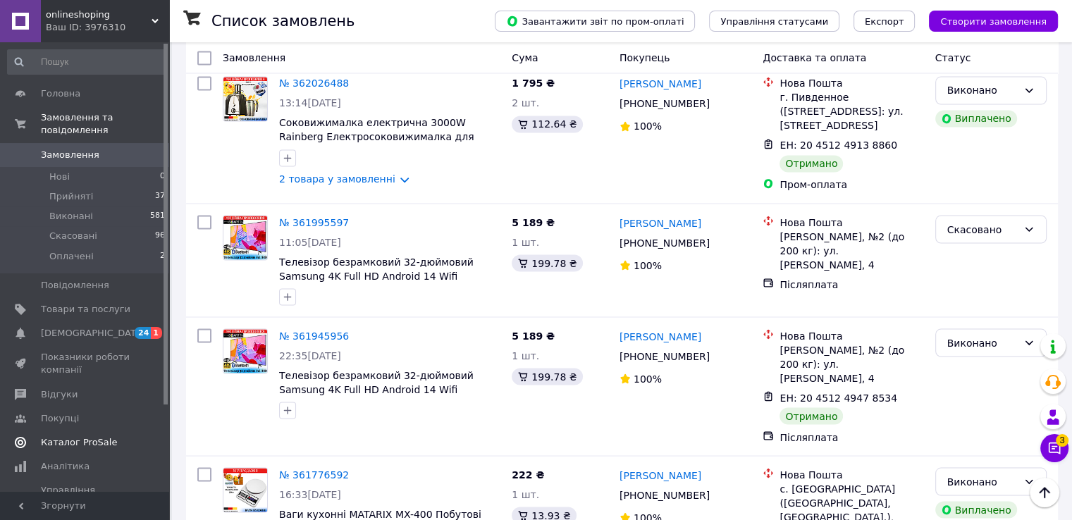
click at [60, 436] on span "Каталог ProSale" at bounding box center [79, 442] width 76 height 13
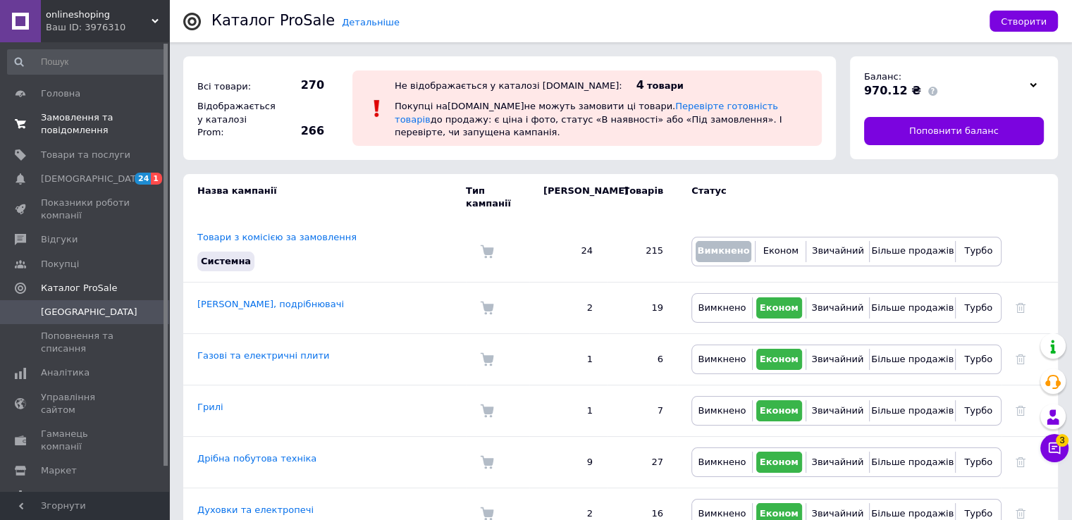
click at [83, 122] on span "Замовлення та повідомлення" at bounding box center [86, 123] width 90 height 25
